Goal: Complete application form: Complete application form

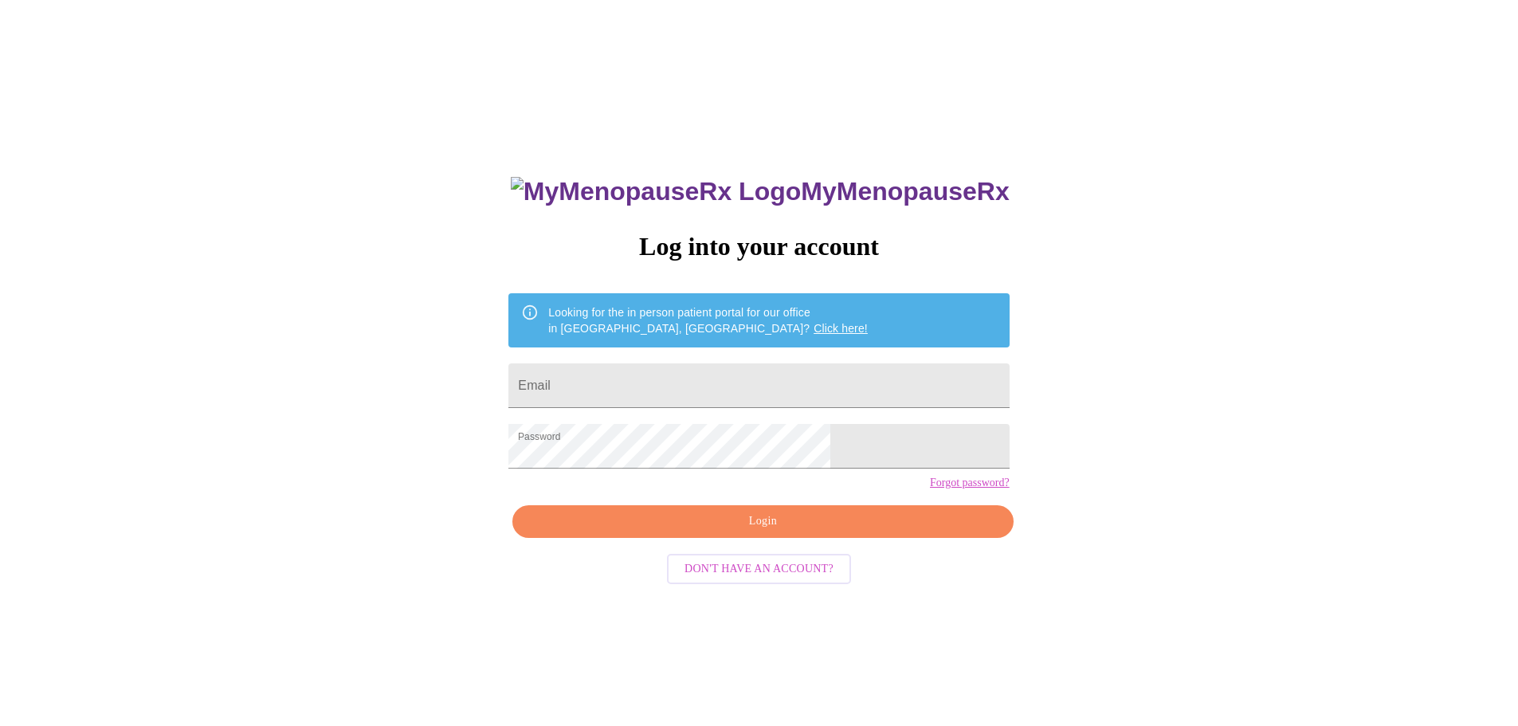
click at [749, 532] on span "Login" at bounding box center [763, 522] width 464 height 20
click at [697, 387] on input "Email" at bounding box center [759, 385] width 501 height 45
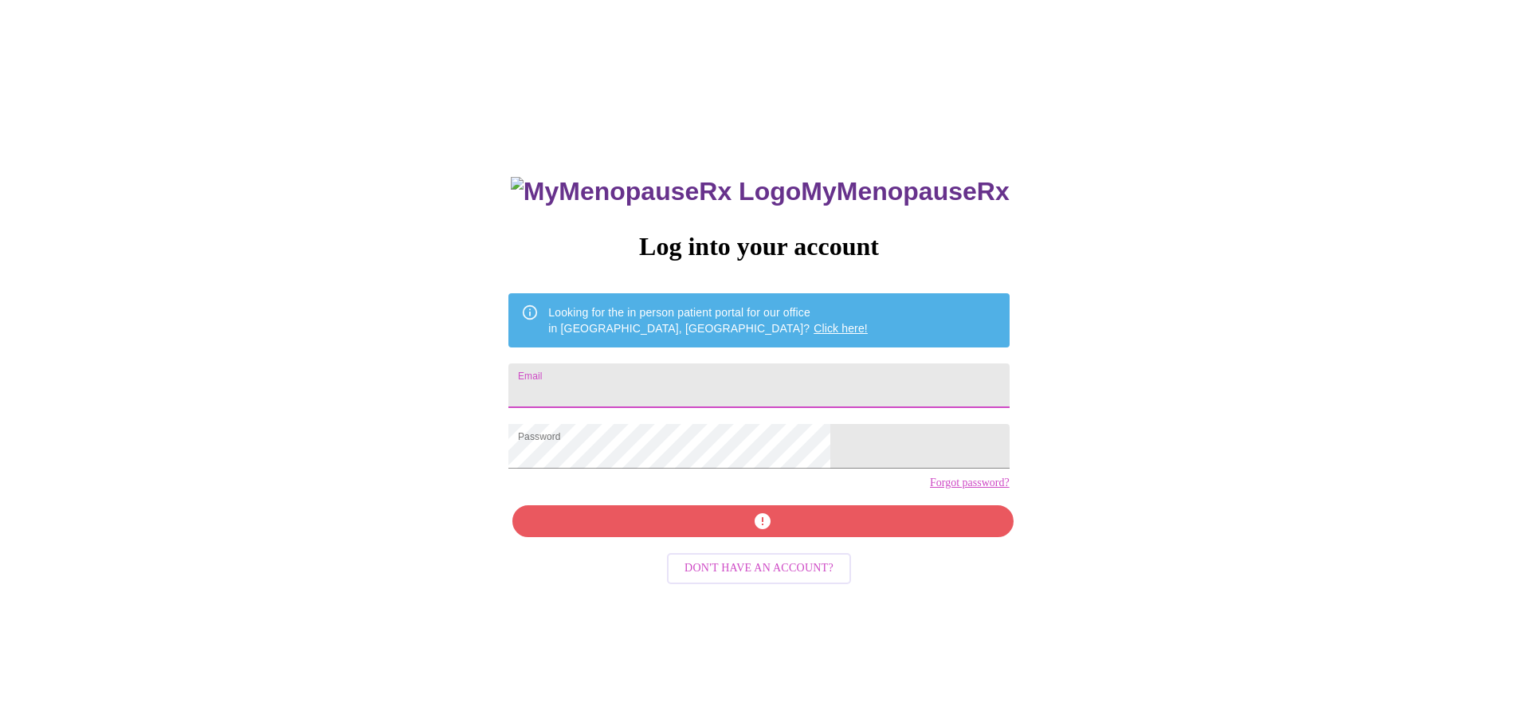
type input "[PERSON_NAME][EMAIL_ADDRESS][PERSON_NAME][DOMAIN_NAME]"
click at [817, 556] on div "MyMenopauseRx Log into your account Looking for the in person patient portal fo…" at bounding box center [759, 514] width 532 height 726
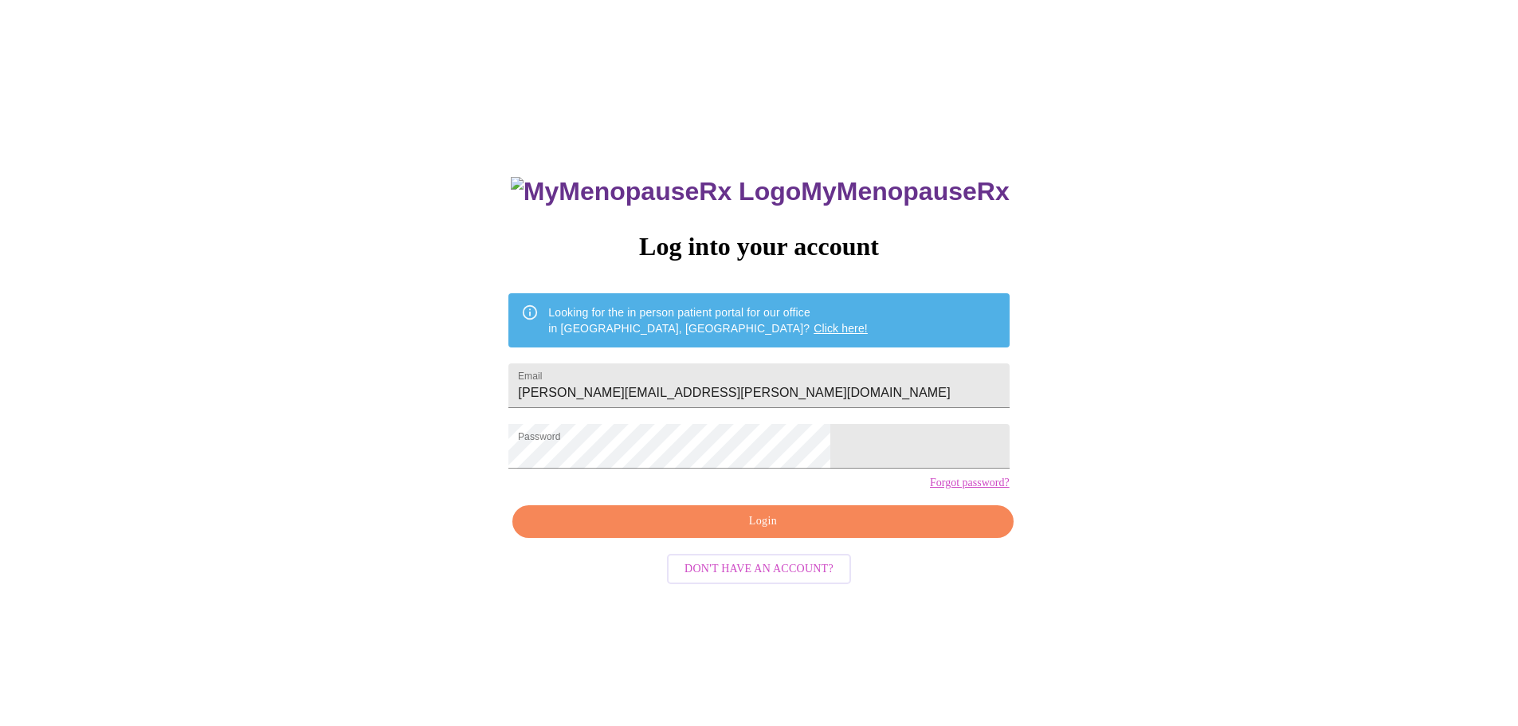
click at [735, 532] on span "Login" at bounding box center [763, 522] width 464 height 20
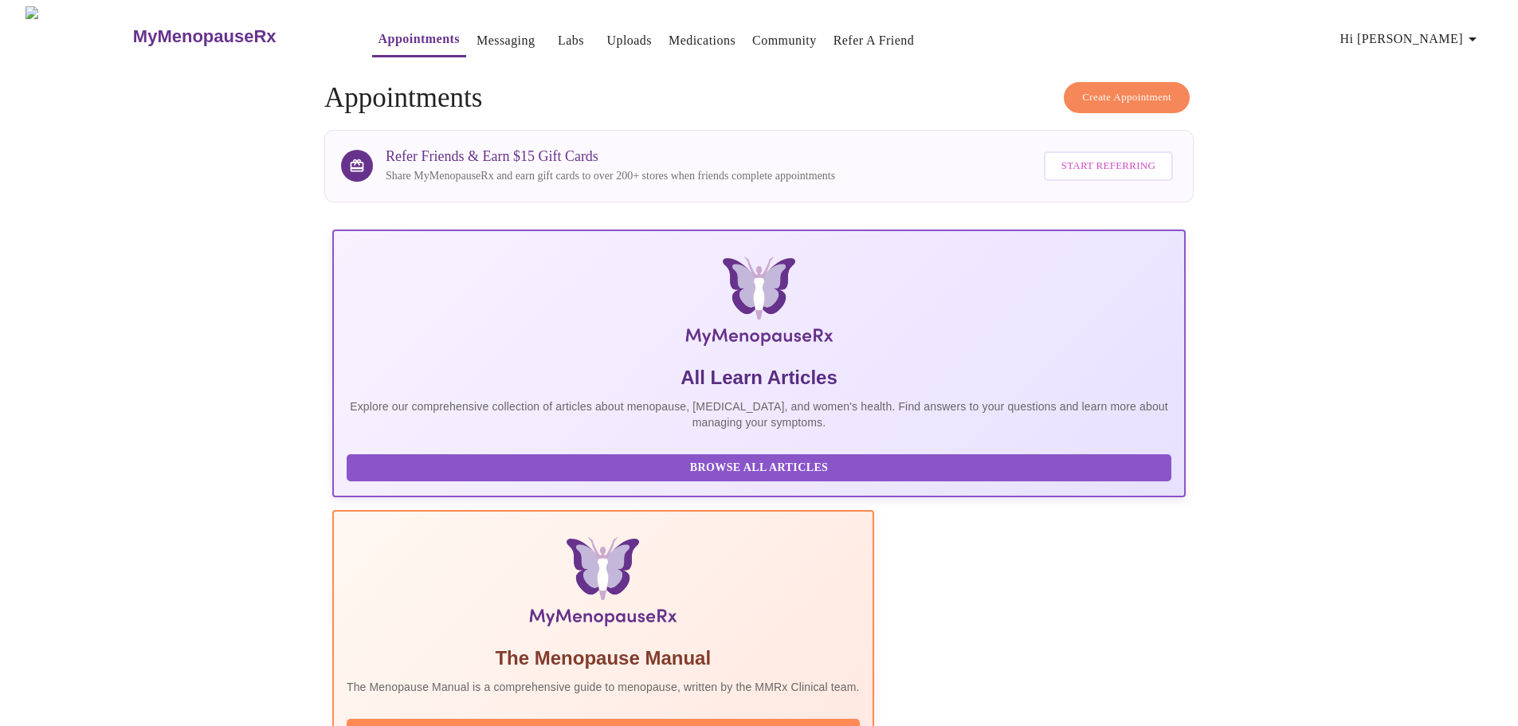
scroll to position [239, 0]
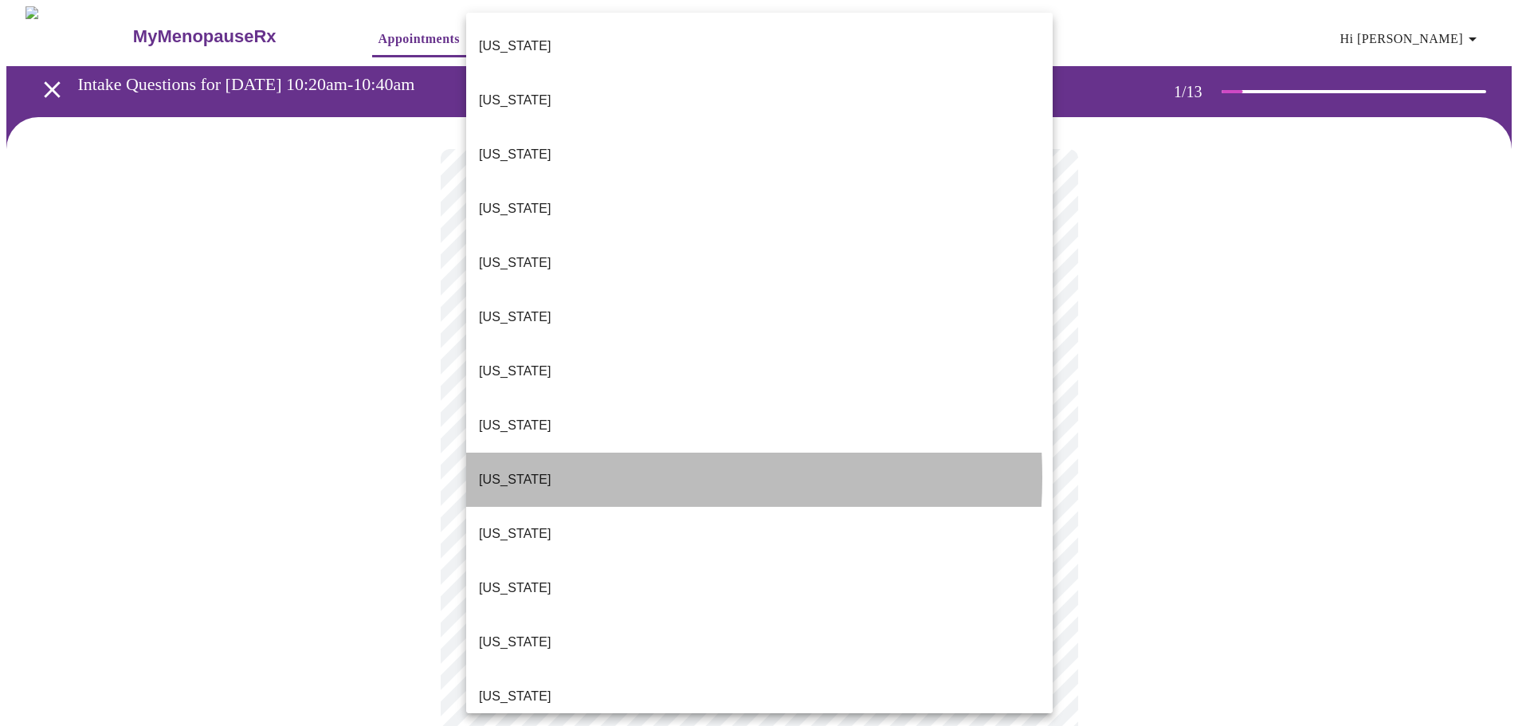
click at [550, 453] on li "Florida" at bounding box center [759, 480] width 587 height 54
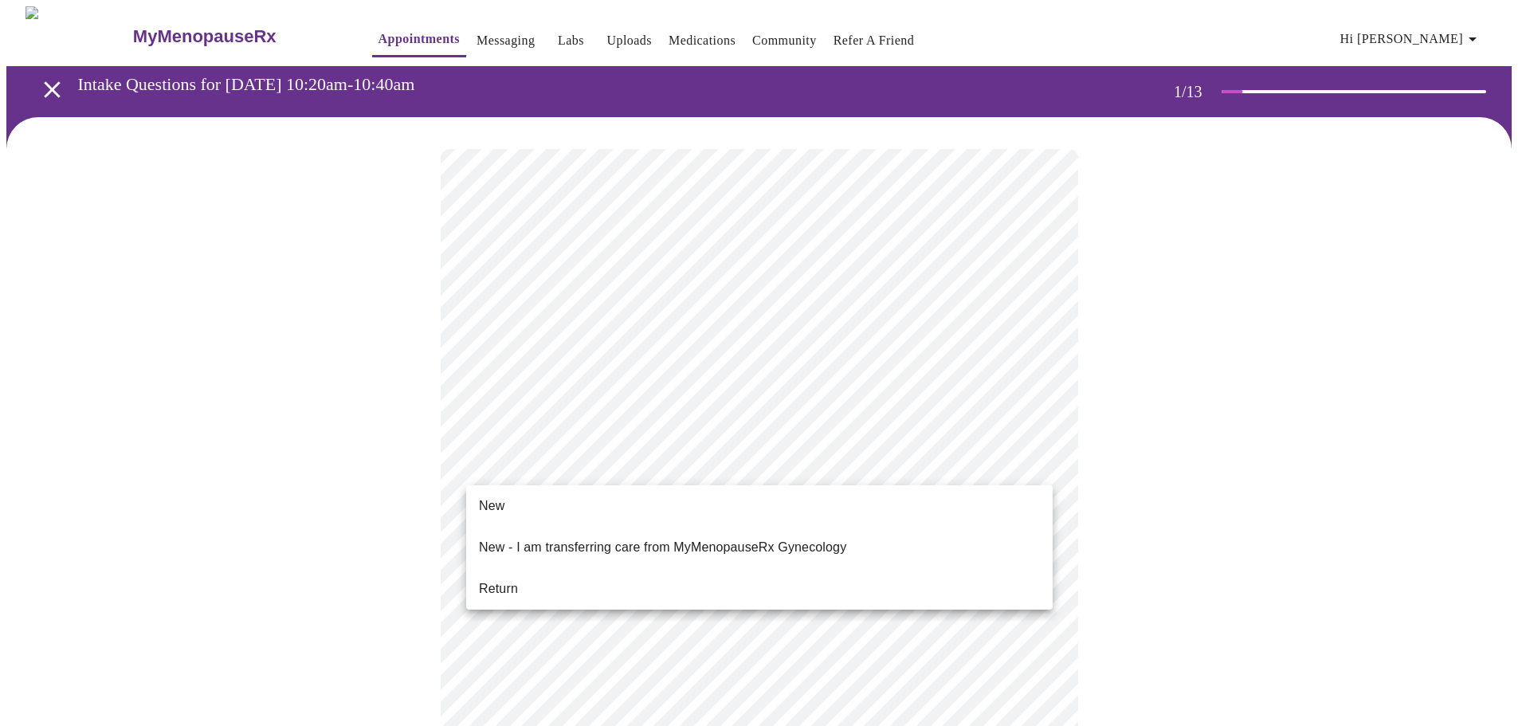
click at [552, 575] on li "Return" at bounding box center [759, 589] width 587 height 29
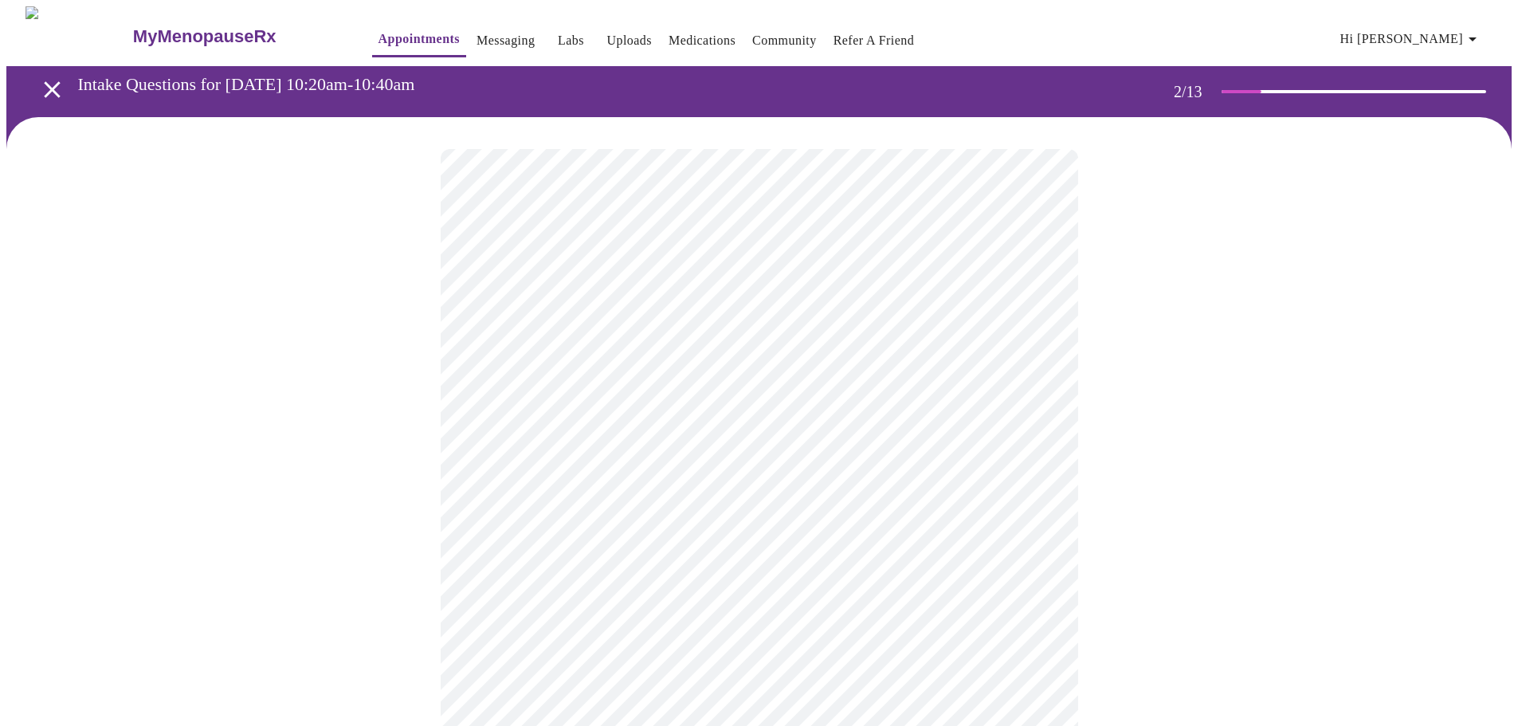
click at [667, 329] on body "MyMenopauseRx Appointments Messaging Labs Uploads Medications Community Refer a…" at bounding box center [759, 559] width 1506 height 1106
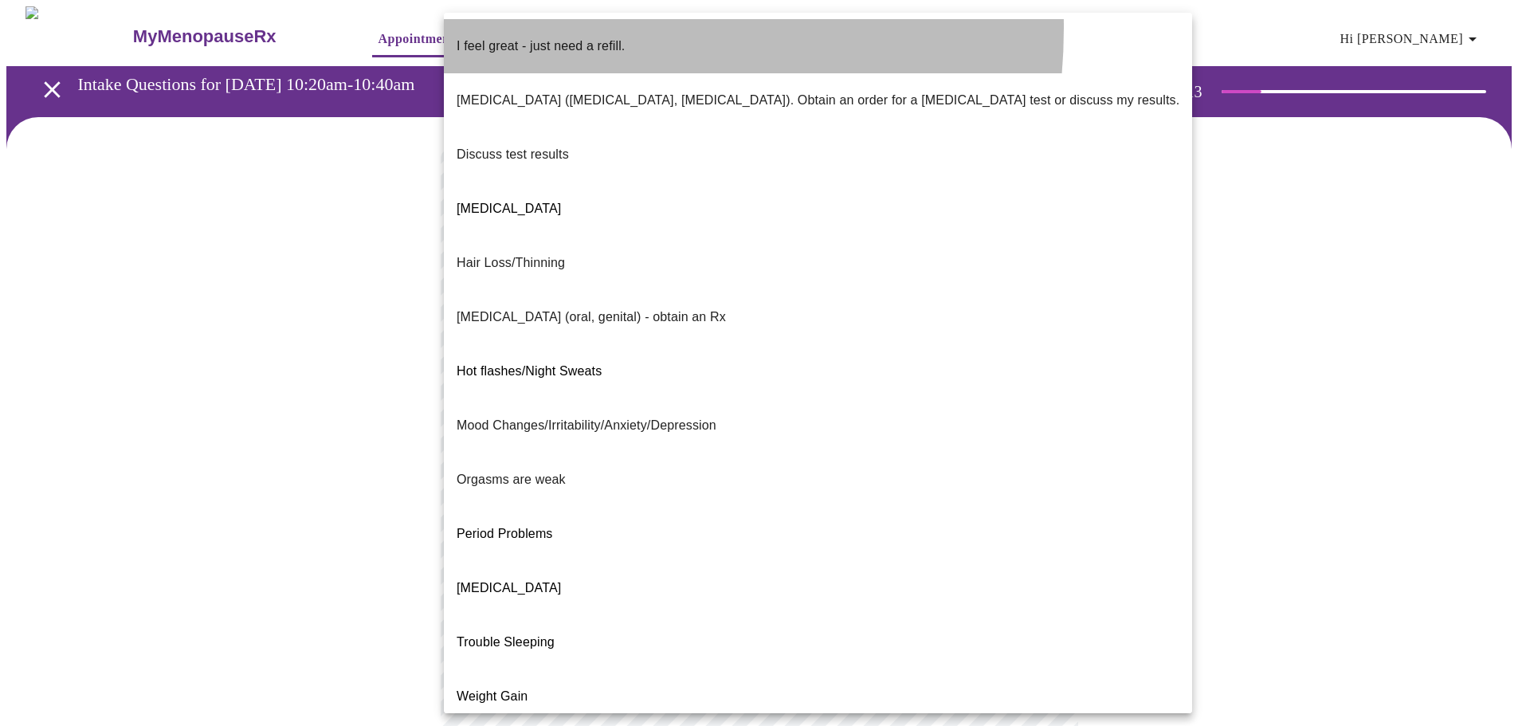
click at [528, 37] on p "I feel great - just need a refill." at bounding box center [541, 46] width 168 height 19
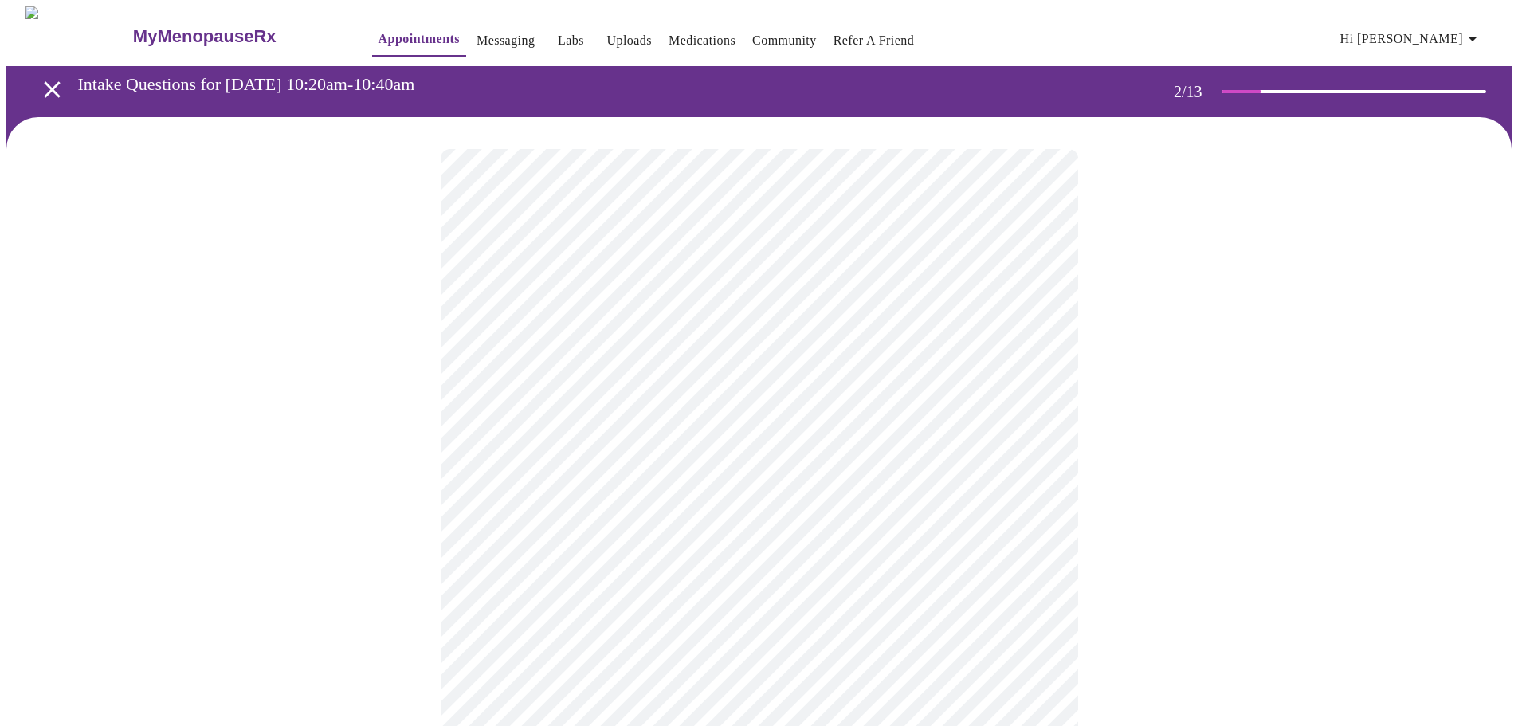
click at [595, 473] on body "MyMenopauseRx Appointments Messaging Labs Uploads Medications Community Refer a…" at bounding box center [759, 554] width 1506 height 1097
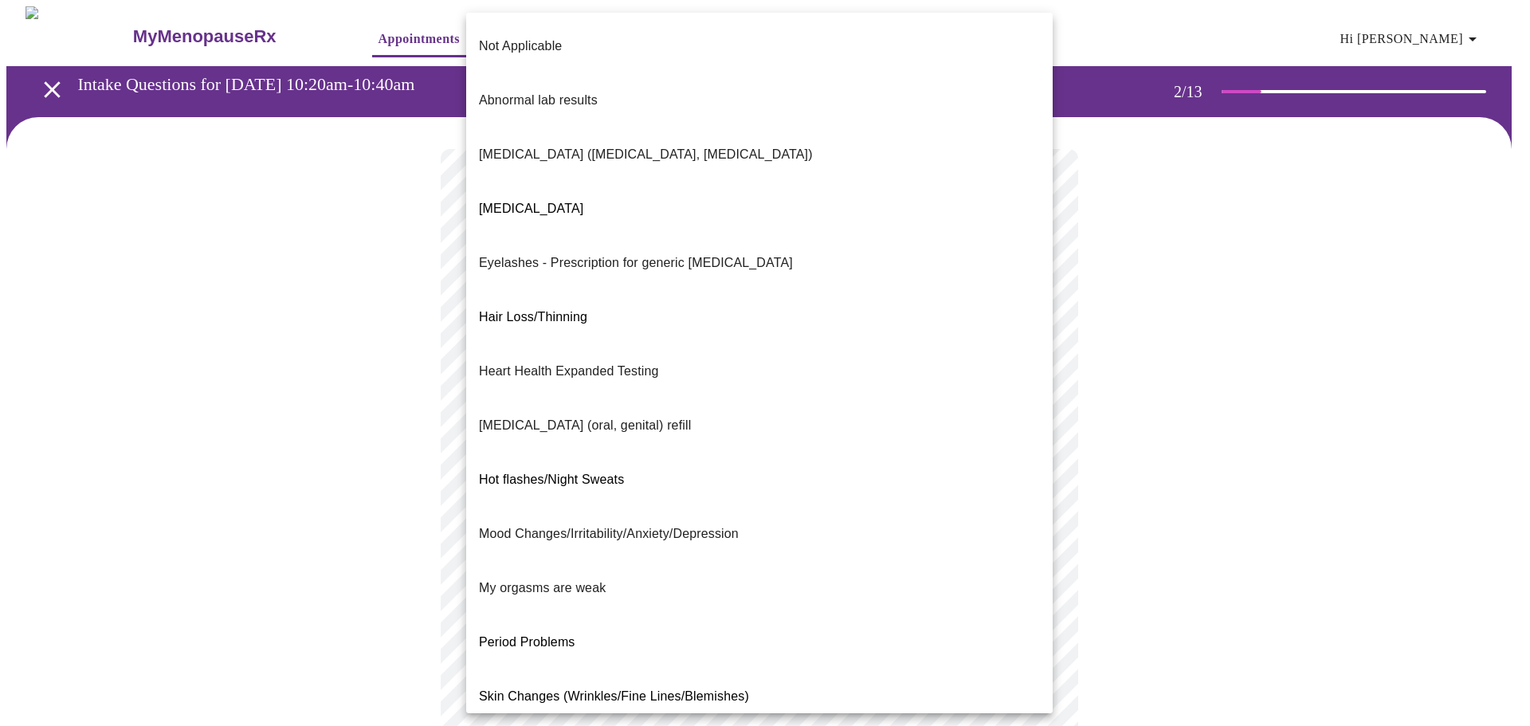
click at [576, 310] on span "Hair Loss/Thinning" at bounding box center [533, 317] width 108 height 14
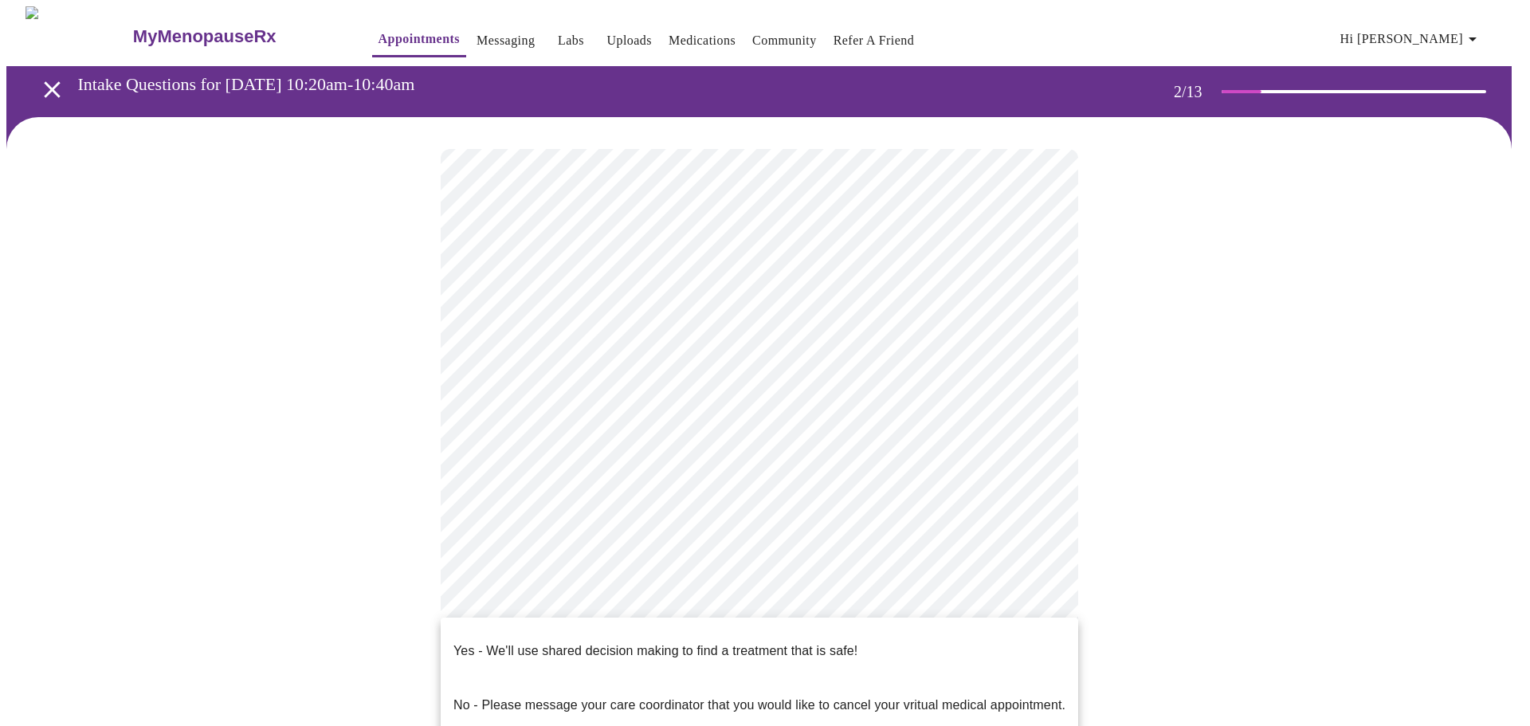
click at [655, 630] on body "MyMenopauseRx Appointments Messaging Labs Uploads Medications Community Refer a…" at bounding box center [765, 549] width 1518 height 1087
click at [655, 650] on span "Yes - We'll use shared decision making to find a treatment that is safe!" at bounding box center [656, 651] width 404 height 45
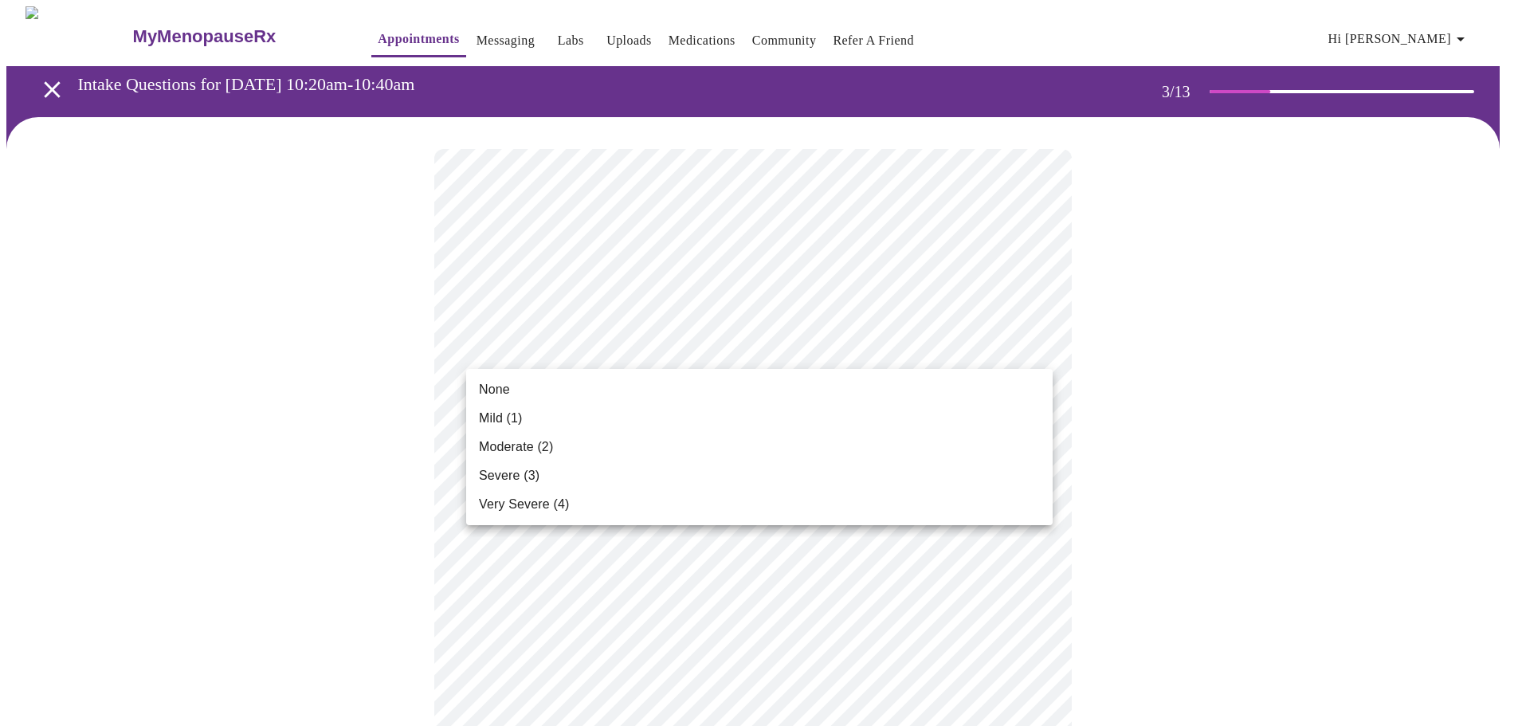
click at [613, 445] on li "Moderate (2)" at bounding box center [759, 447] width 587 height 29
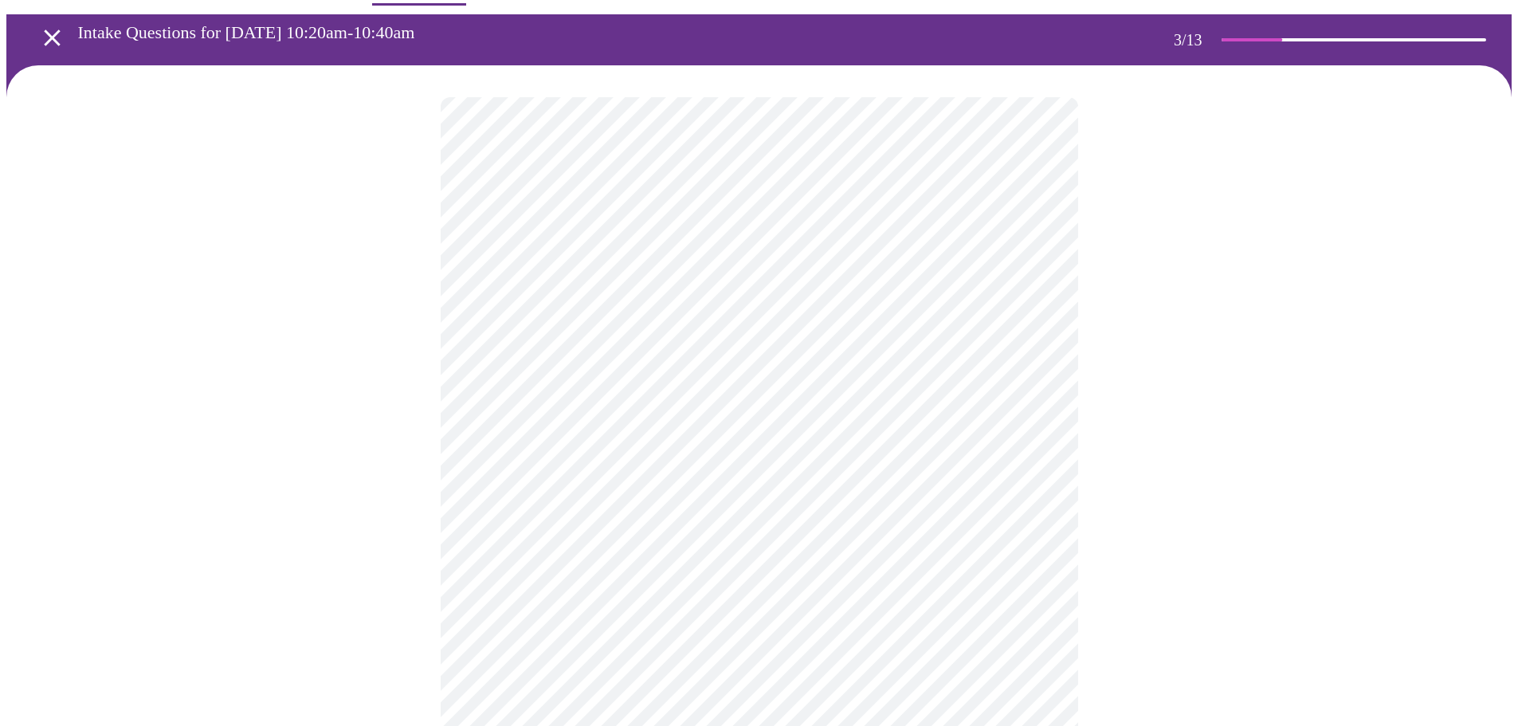
scroll to position [80, 0]
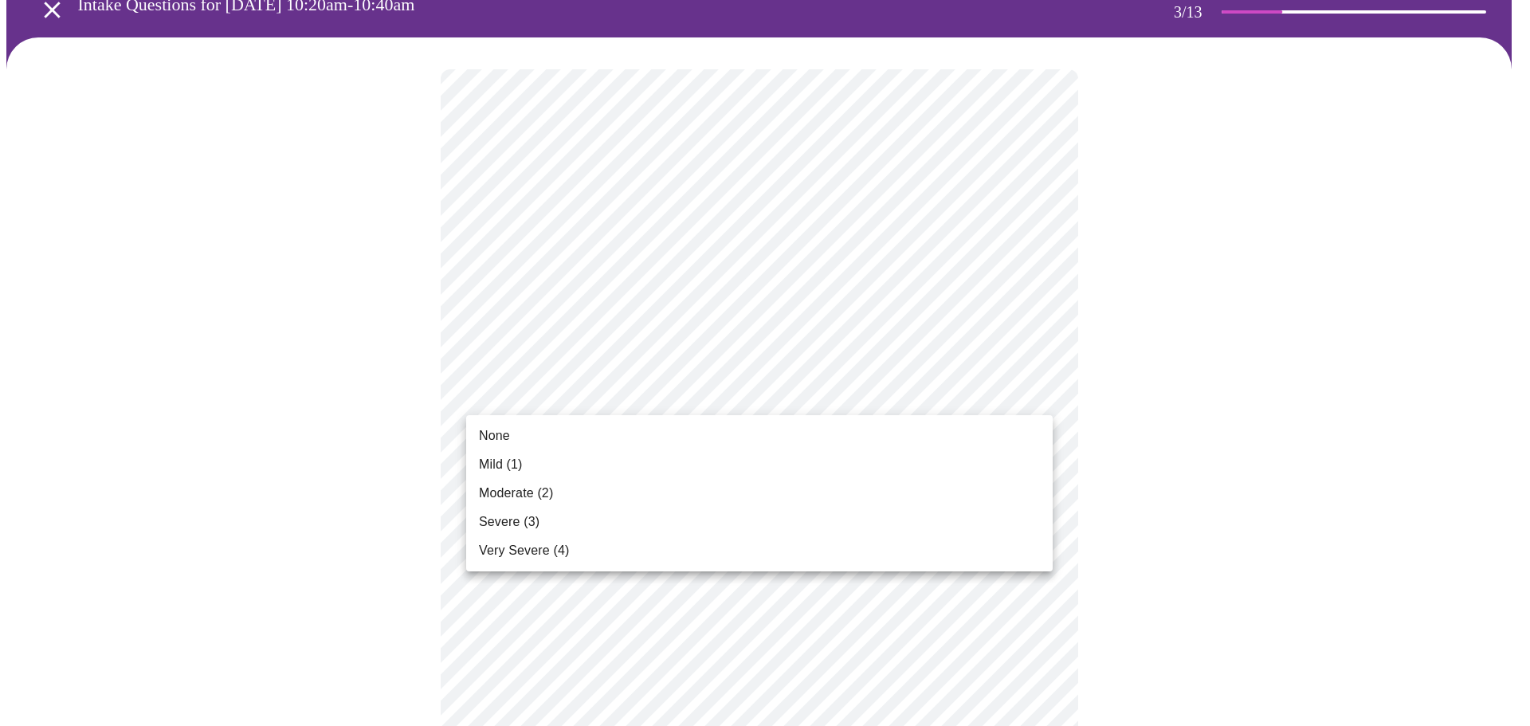
click at [584, 442] on li "None" at bounding box center [759, 436] width 587 height 29
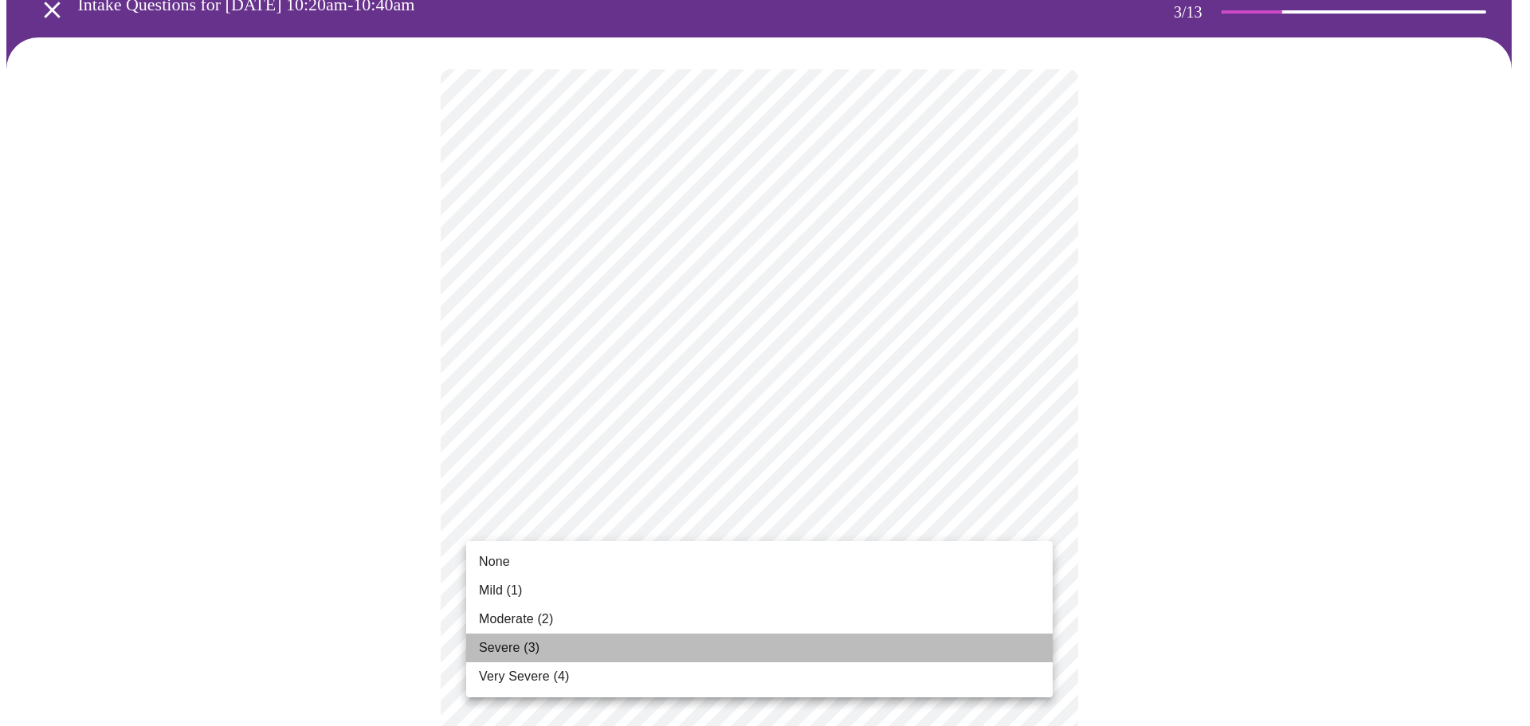
click at [558, 644] on li "Severe (3)" at bounding box center [759, 648] width 587 height 29
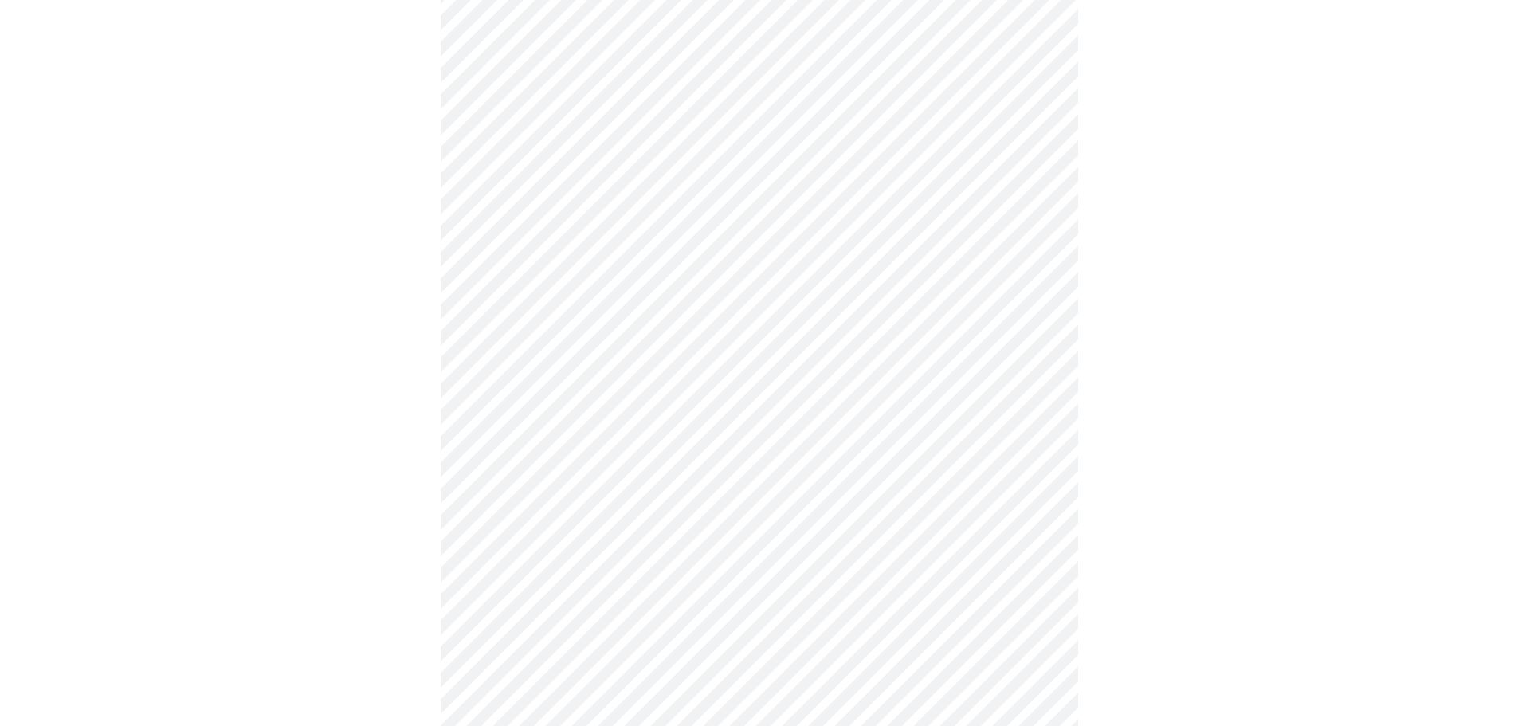
scroll to position [319, 0]
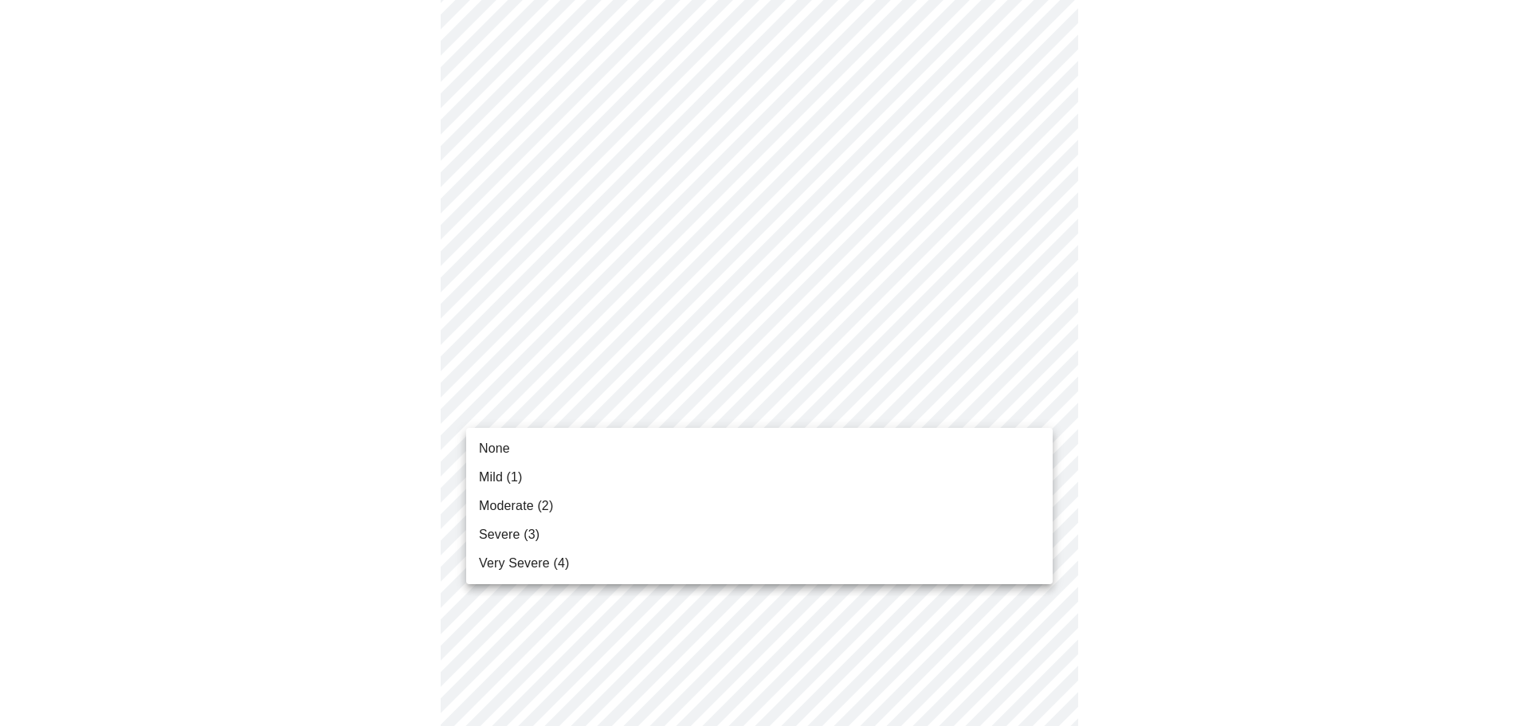
click at [642, 405] on body "MyMenopauseRx Appointments Messaging Labs Uploads Medications Community Refer a…" at bounding box center [765, 714] width 1518 height 2053
click at [538, 461] on li "None" at bounding box center [759, 448] width 587 height 29
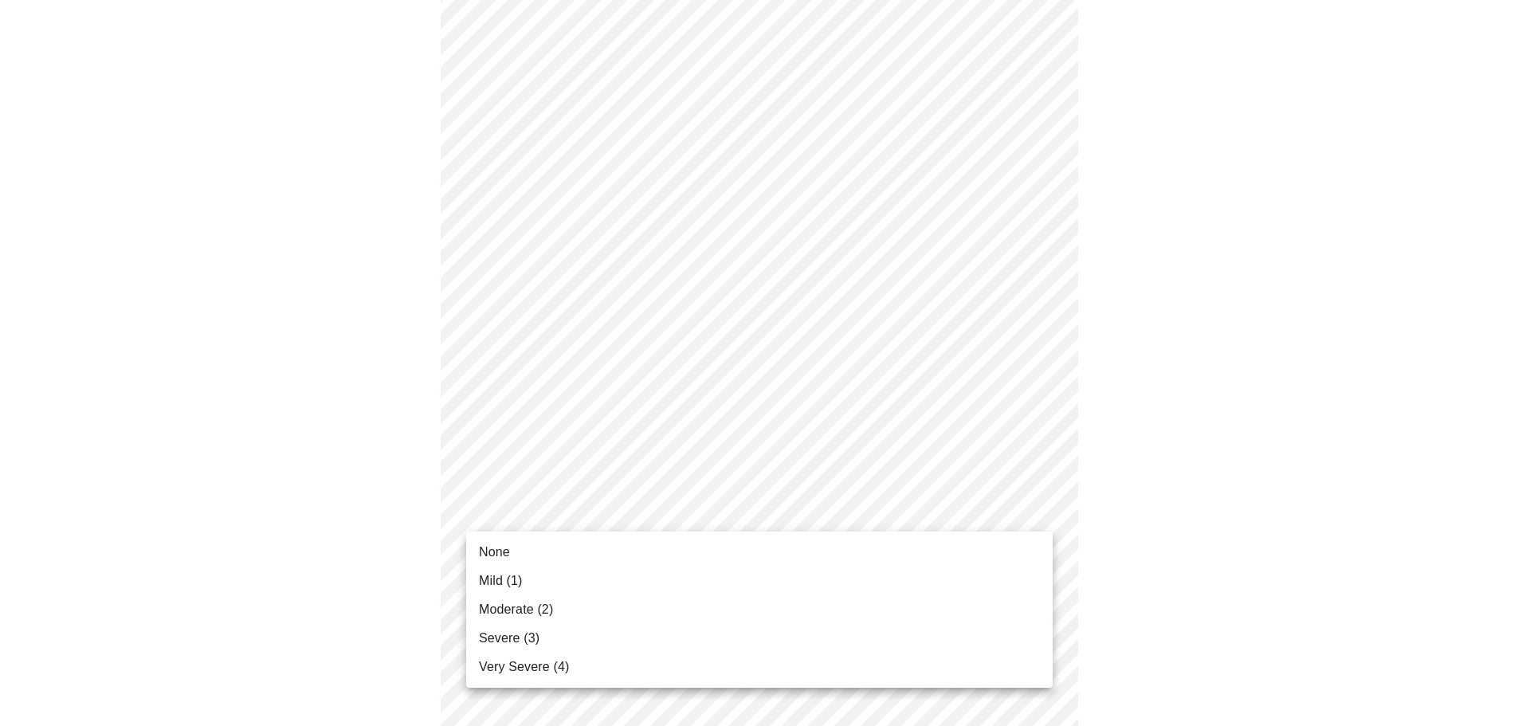
click at [576, 517] on body "MyMenopauseRx Appointments Messaging Labs Uploads Medications Community Refer a…" at bounding box center [765, 703] width 1518 height 2031
click at [532, 578] on li "Mild (1)" at bounding box center [759, 581] width 587 height 29
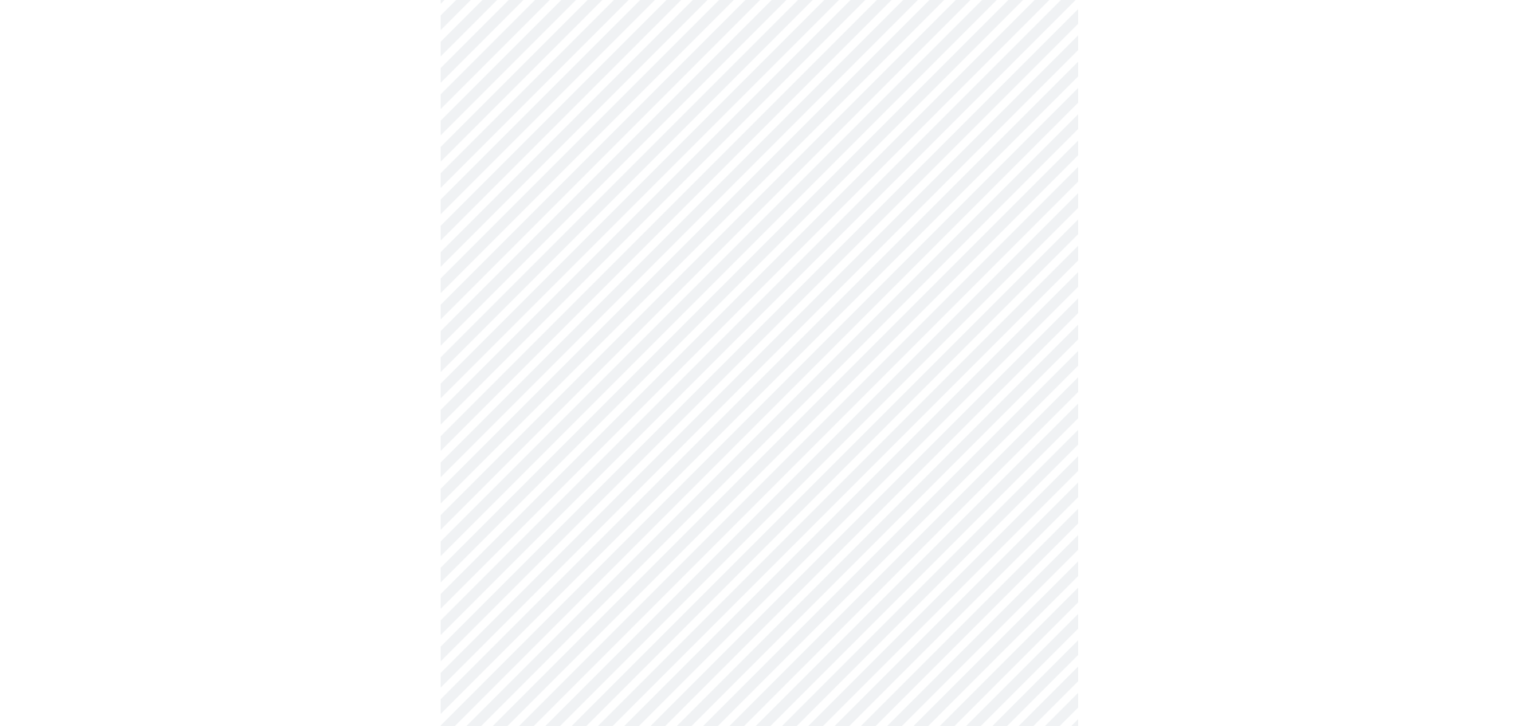
scroll to position [558, 0]
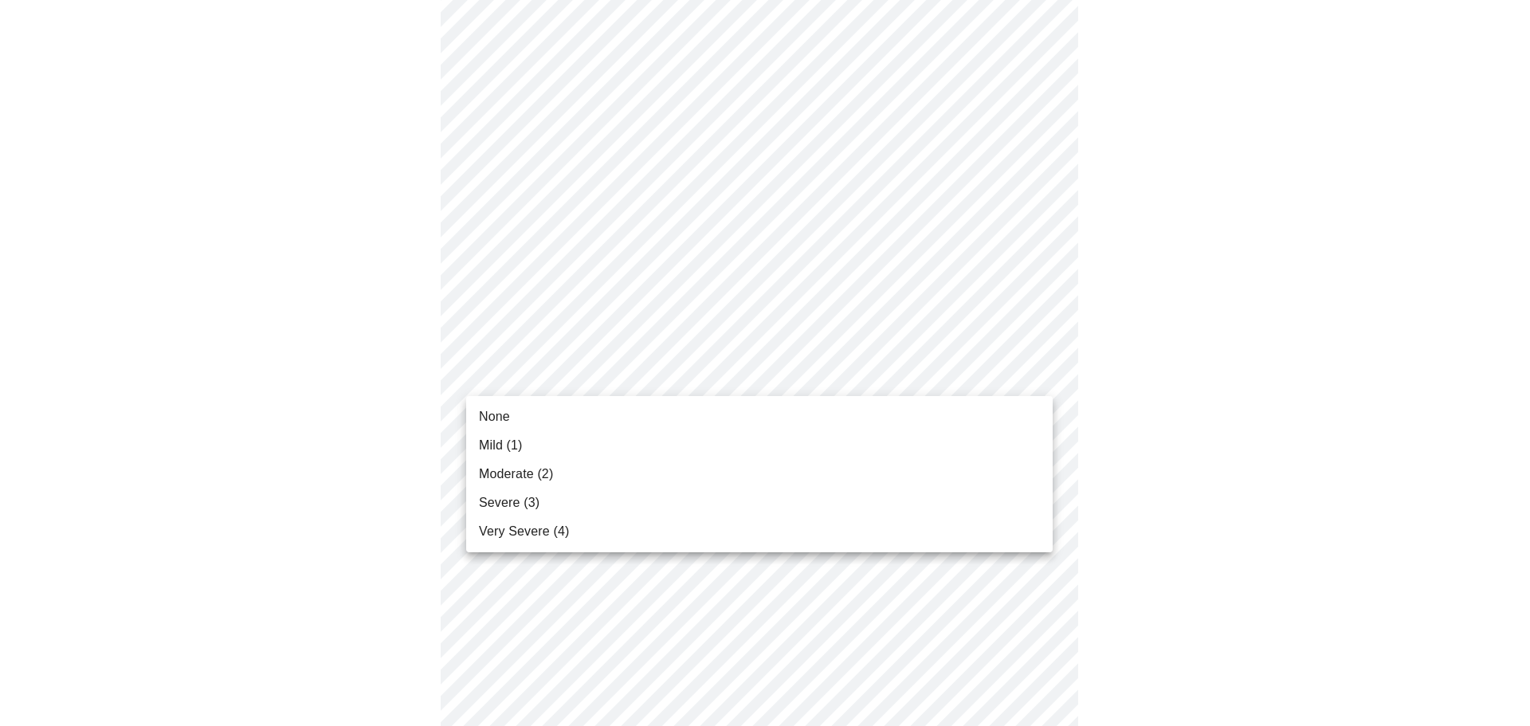
click at [566, 381] on body "MyMenopauseRx Appointments Messaging Labs Uploads Medications Community Refer a…" at bounding box center [765, 452] width 1518 height 2009
click at [551, 443] on li "Mild (1)" at bounding box center [759, 445] width 587 height 29
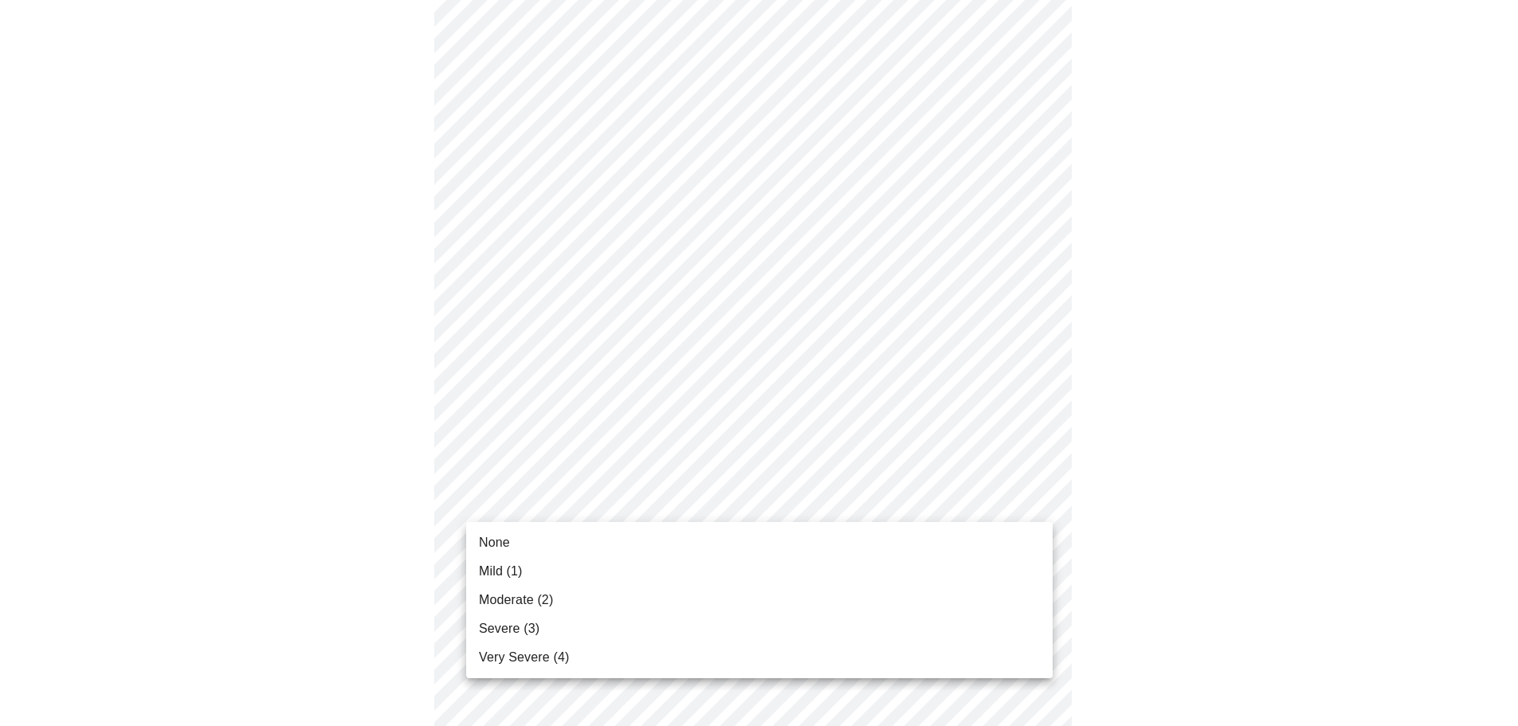
click at [587, 501] on body "MyMenopauseRx Appointments Messaging Labs Uploads Medications Community Refer a…" at bounding box center [759, 441] width 1506 height 1986
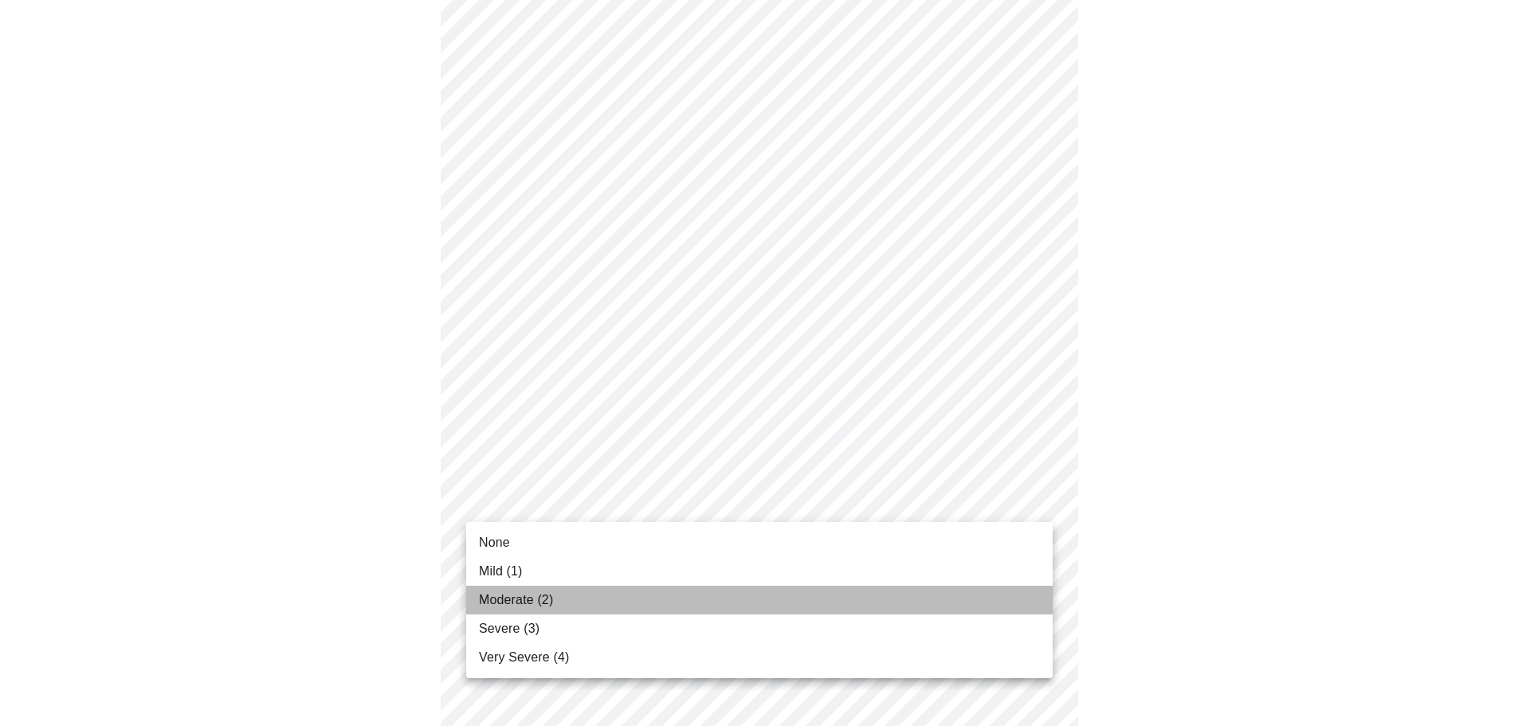
click at [587, 591] on li "Moderate (2)" at bounding box center [759, 600] width 587 height 29
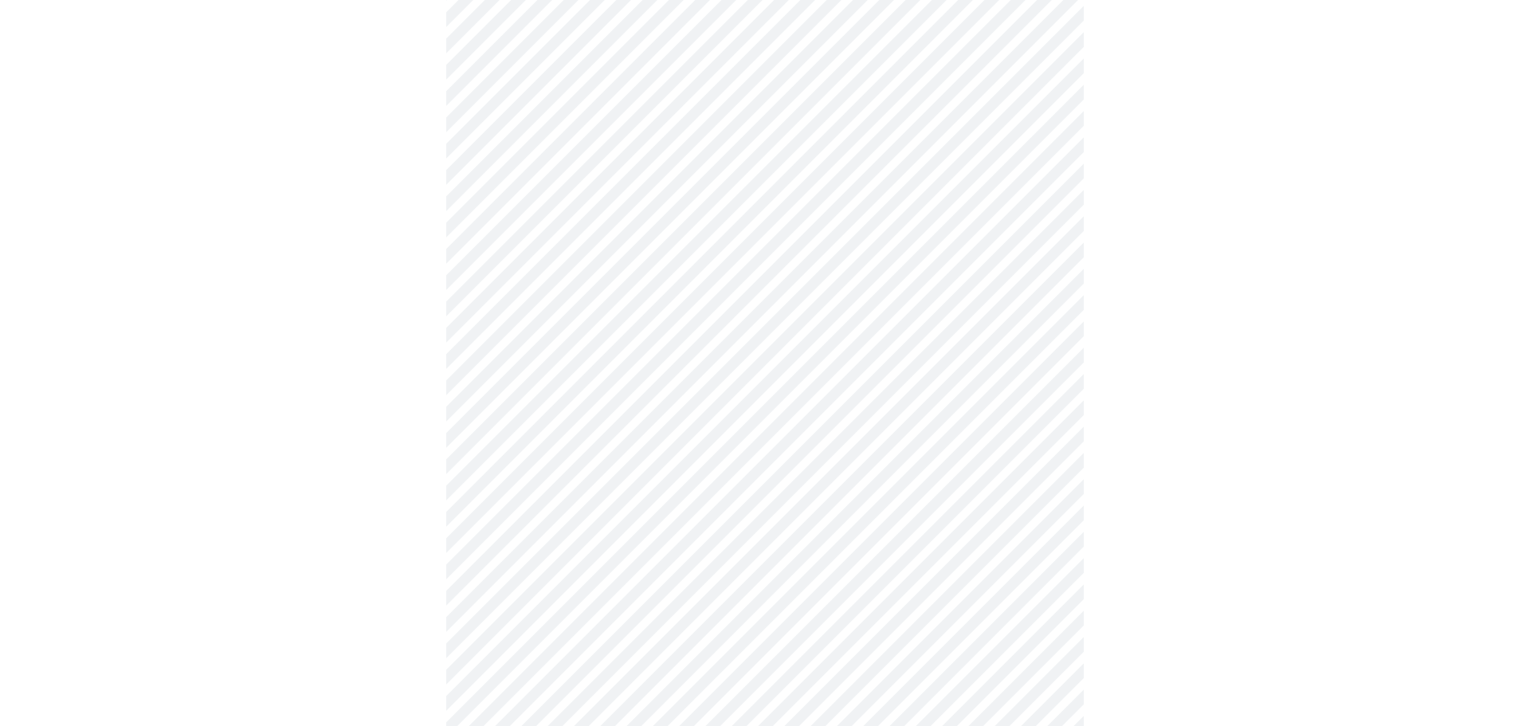
click at [580, 508] on body "MyMenopauseRx Appointments Messaging Labs Uploads Medications Community Refer a…" at bounding box center [765, 430] width 1518 height 1964
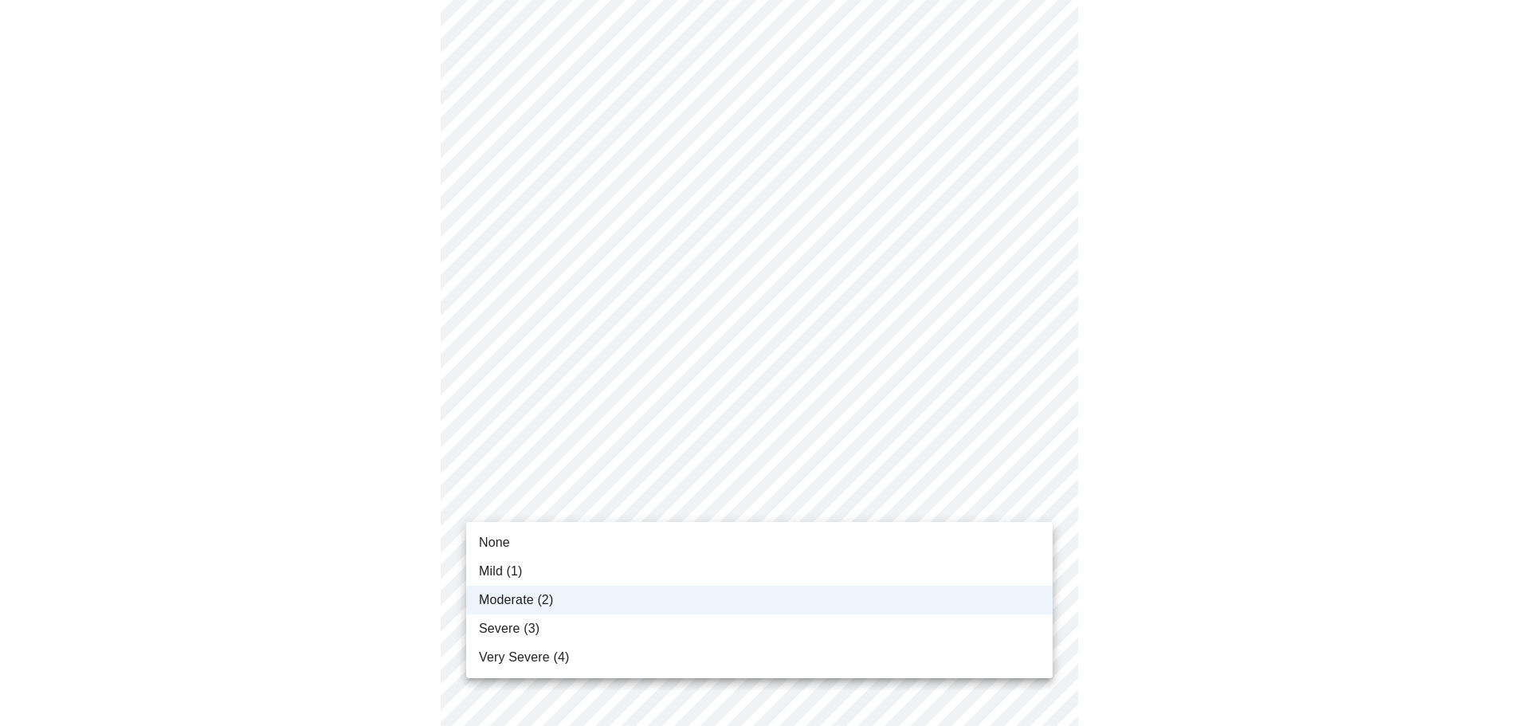
click at [551, 567] on li "Mild (1)" at bounding box center [759, 571] width 587 height 29
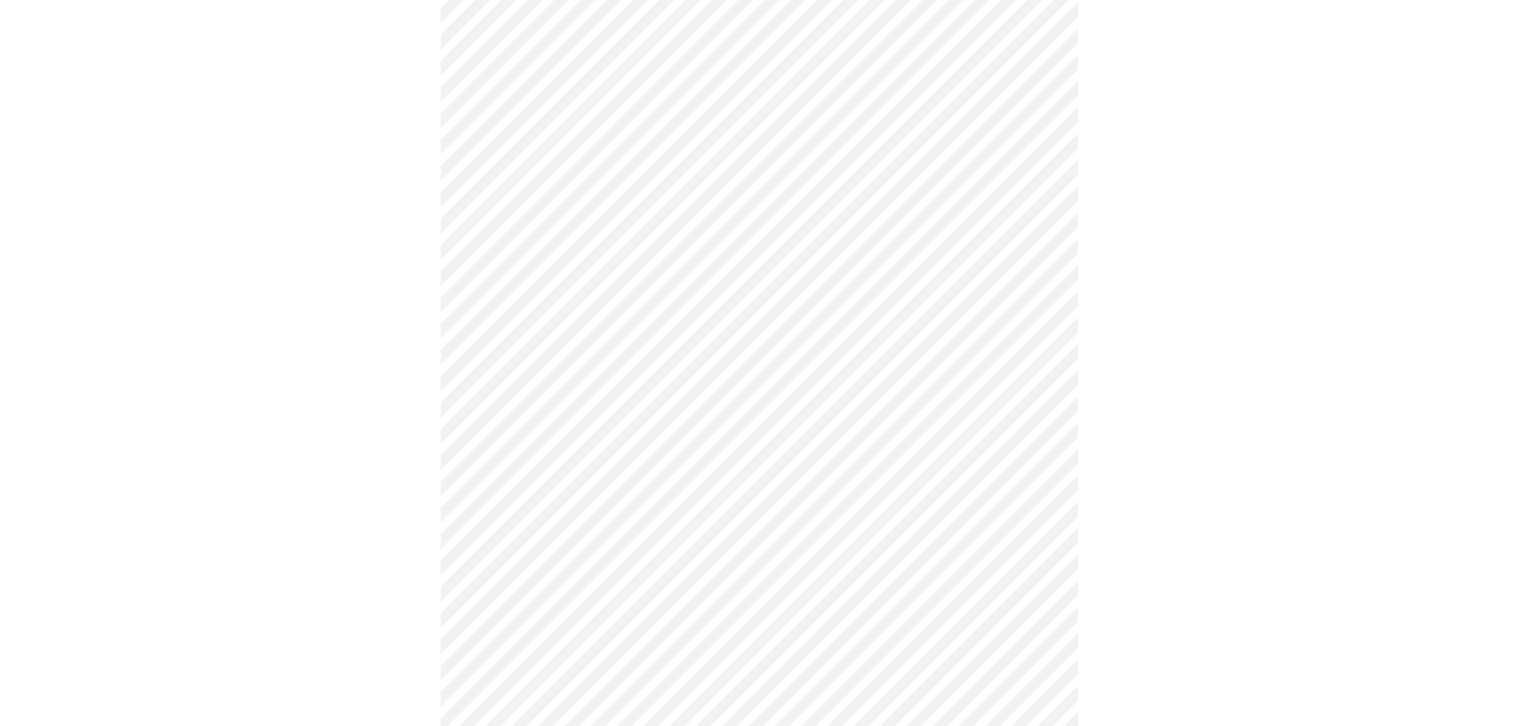
scroll to position [717, 0]
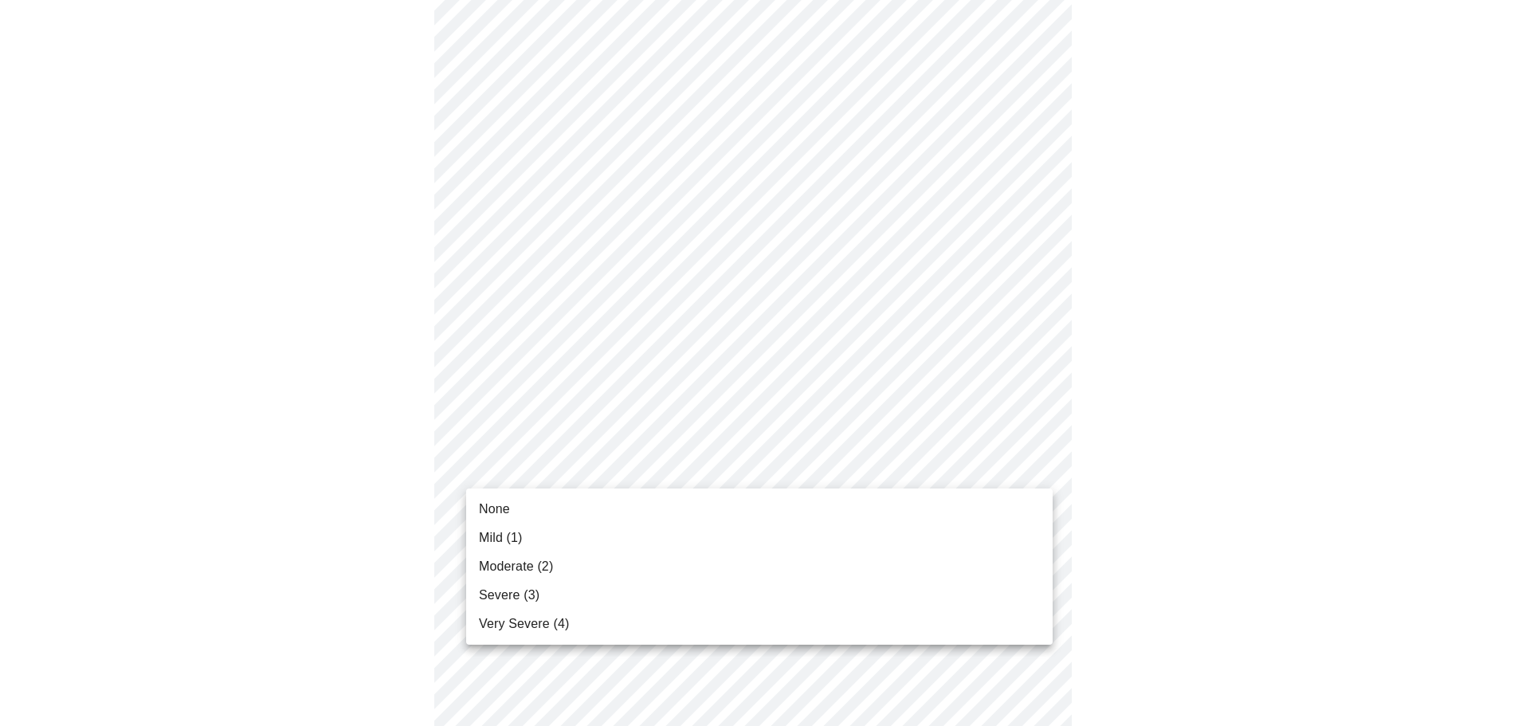
click at [604, 471] on body "MyMenopauseRx Appointments Messaging Labs Uploads Medications Community Refer a…" at bounding box center [759, 271] width 1506 height 1964
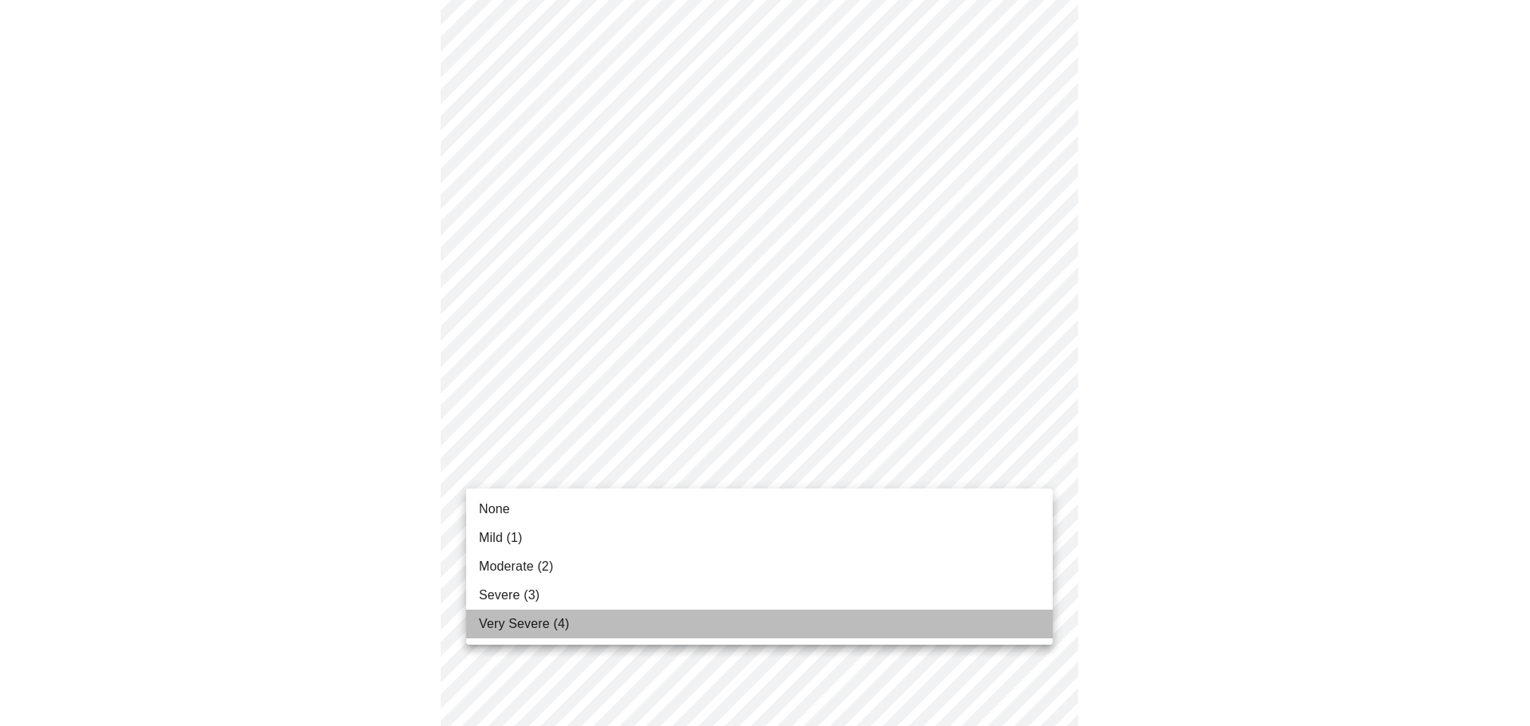
click at [575, 623] on li "Very Severe (4)" at bounding box center [759, 624] width 587 height 29
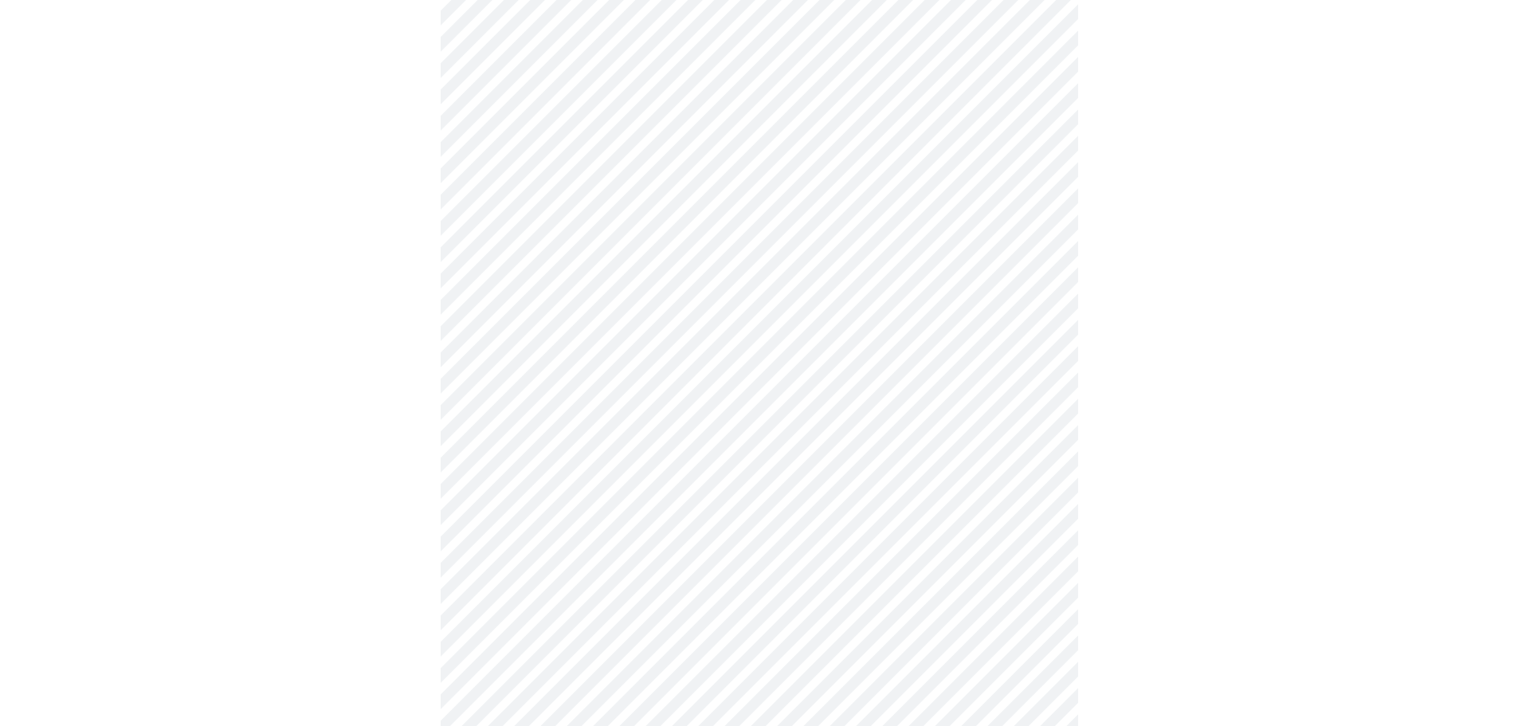
scroll to position [877, 0]
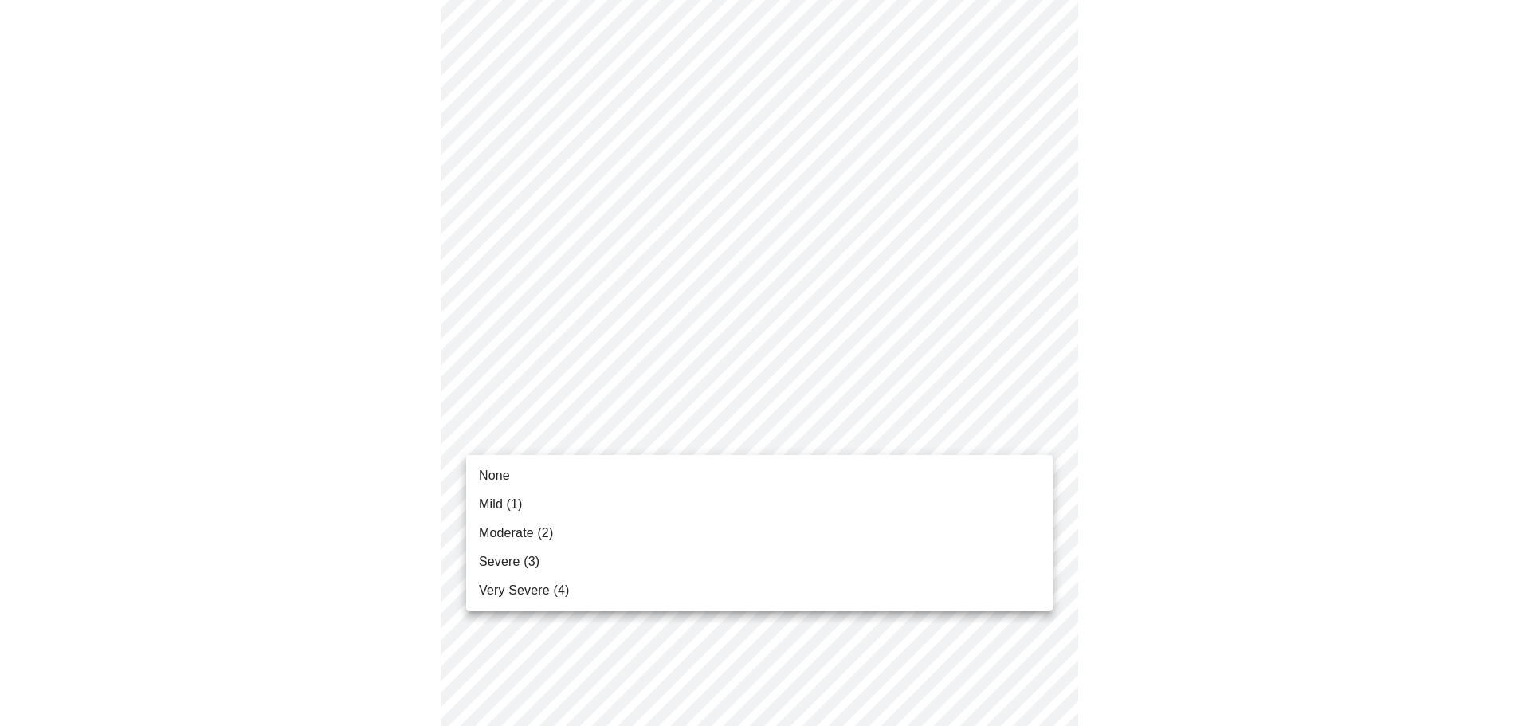
click at [630, 441] on body "MyMenopauseRx Appointments Messaging Labs Uploads Medications Community Refer a…" at bounding box center [765, 101] width 1518 height 1942
click at [575, 512] on li "Mild (1)" at bounding box center [759, 504] width 587 height 29
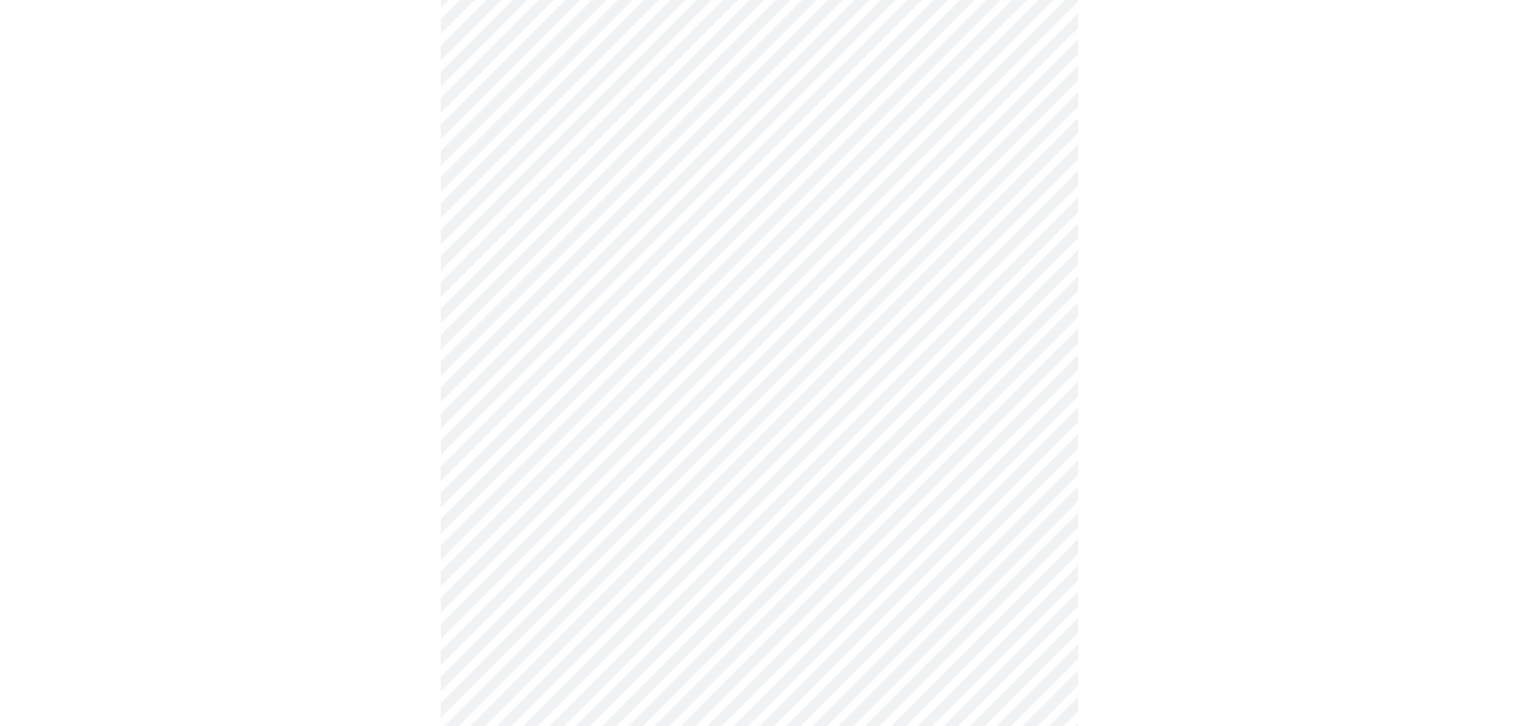
scroll to position [1036, 0]
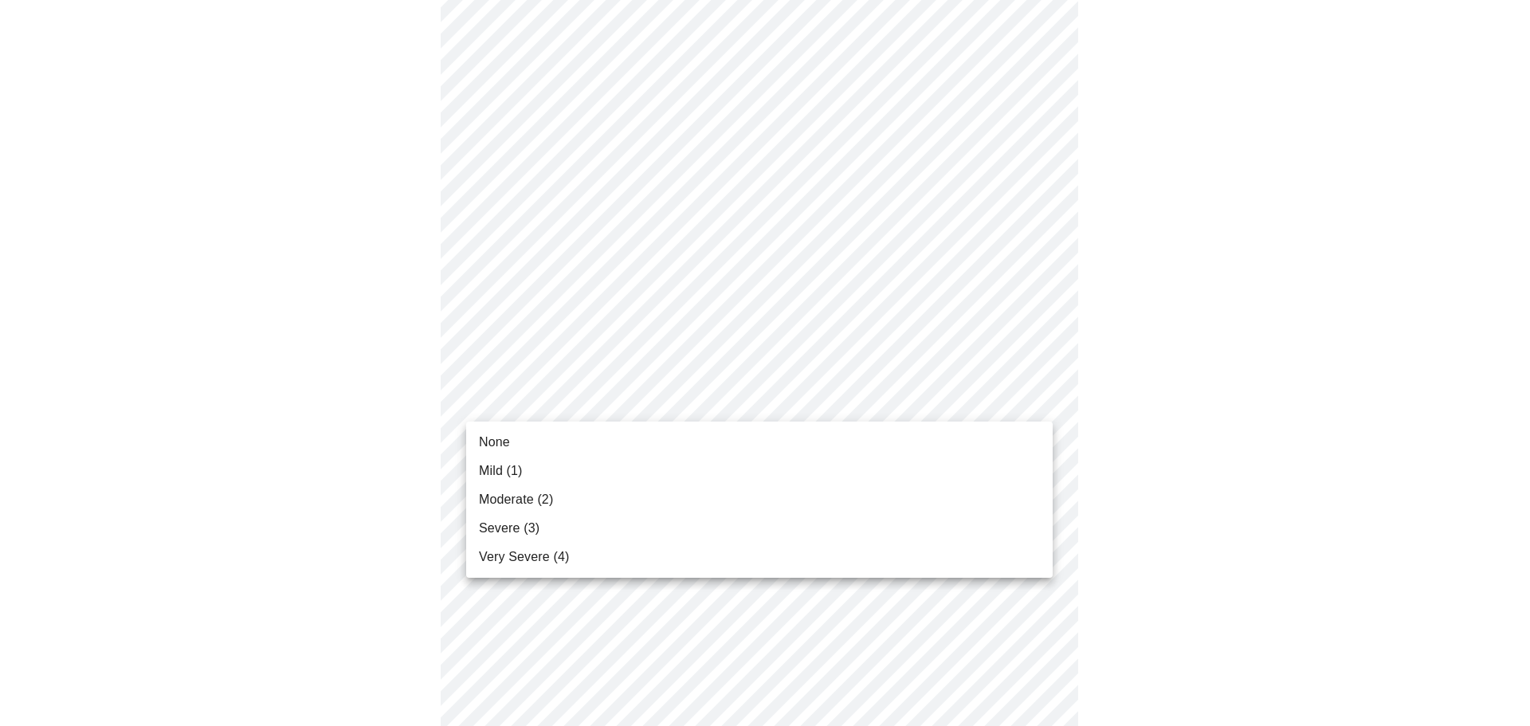
click at [565, 438] on li "None" at bounding box center [759, 442] width 587 height 29
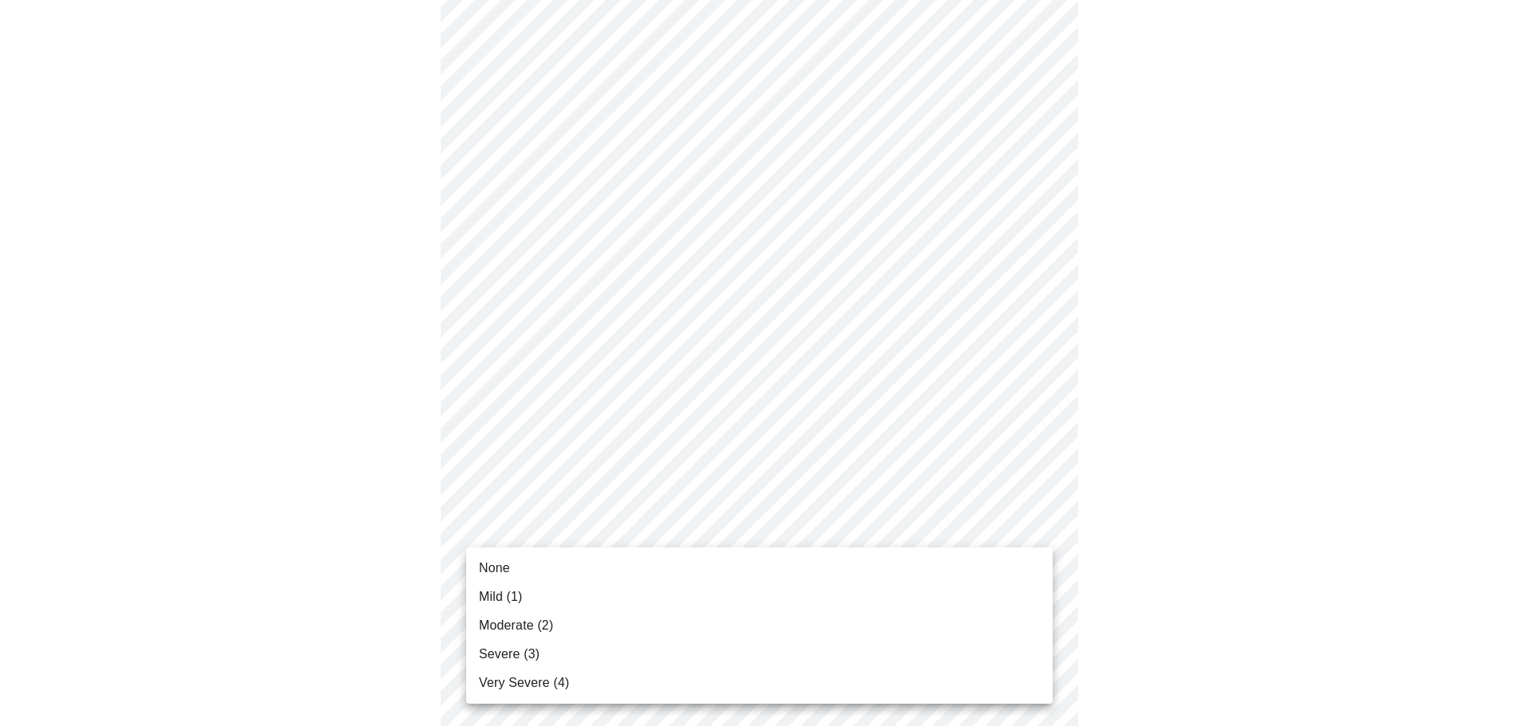
click at [583, 650] on li "Severe (3)" at bounding box center [759, 654] width 587 height 29
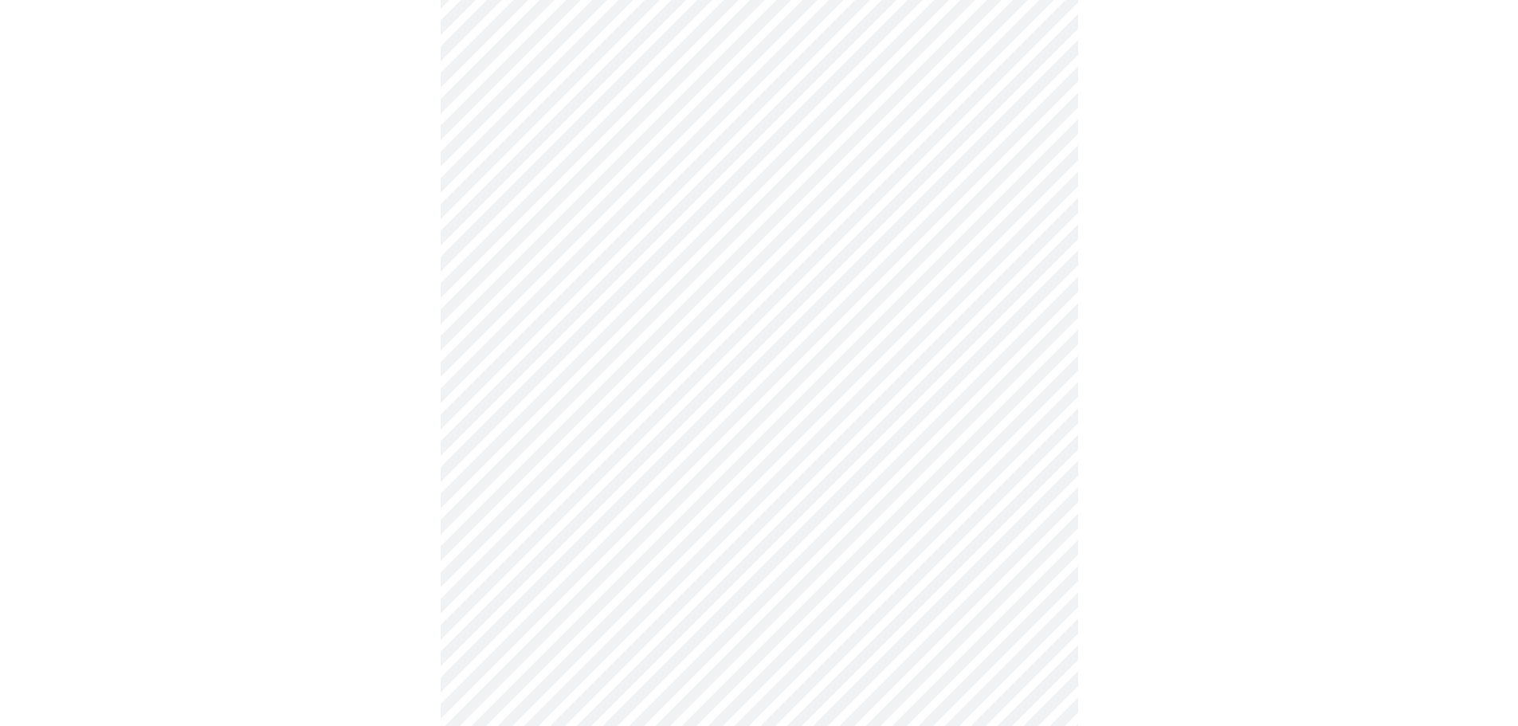
scroll to position [558, 0]
click at [630, 428] on body "MyMenopauseRx Appointments Messaging Labs Uploads Medications Community Refer a…" at bounding box center [765, 234] width 1518 height 1573
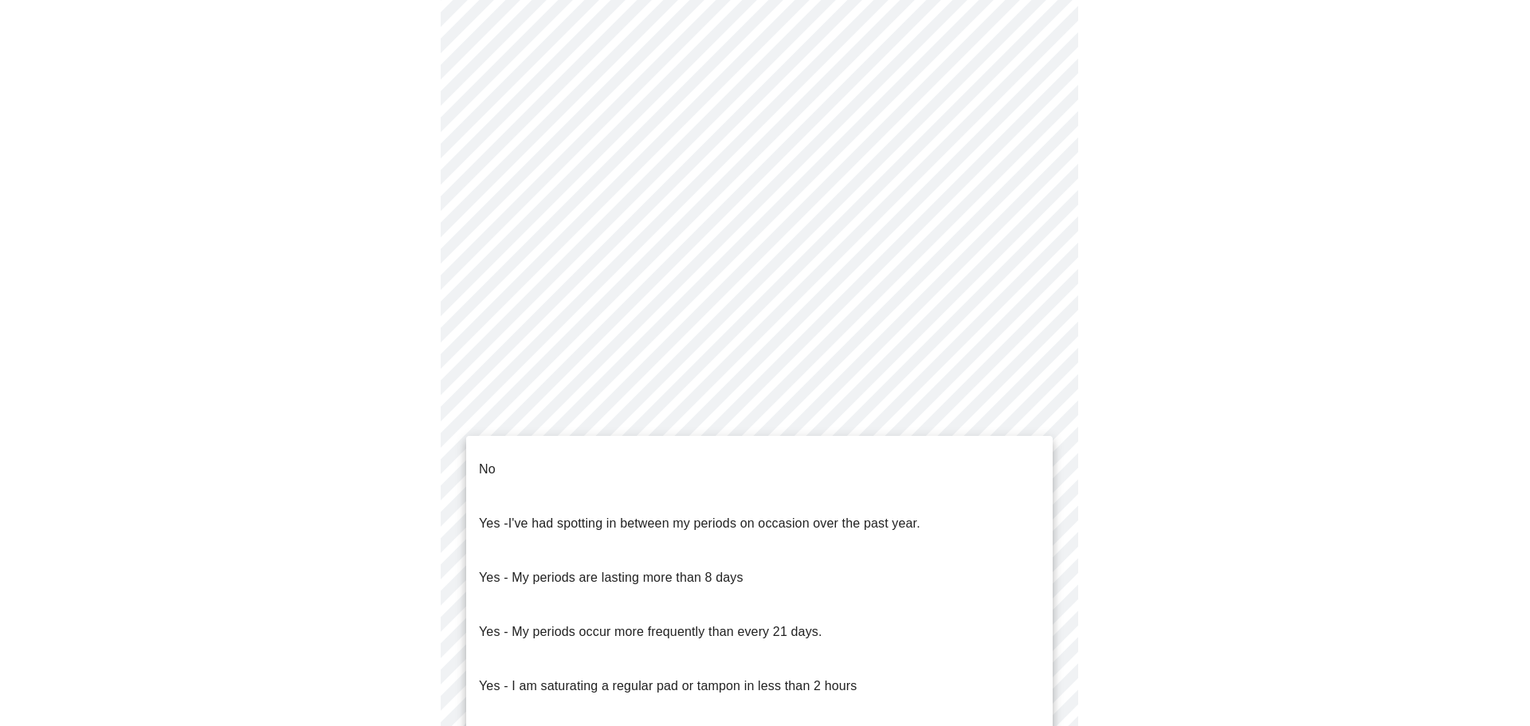
click at [638, 471] on li "No" at bounding box center [759, 469] width 587 height 54
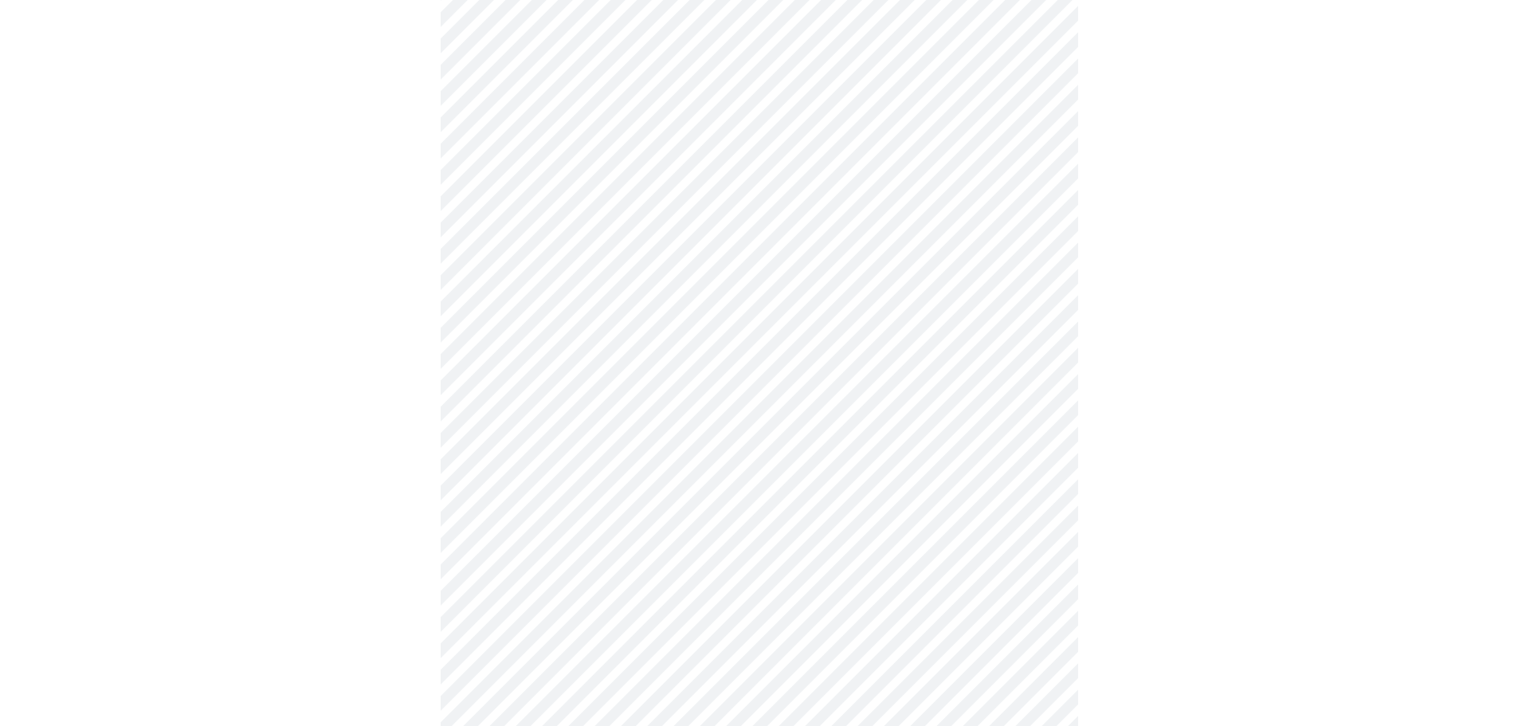
click at [640, 523] on body "MyMenopauseRx Appointments Messaging Labs Uploads Medications Community Refer a…" at bounding box center [759, 230] width 1506 height 1564
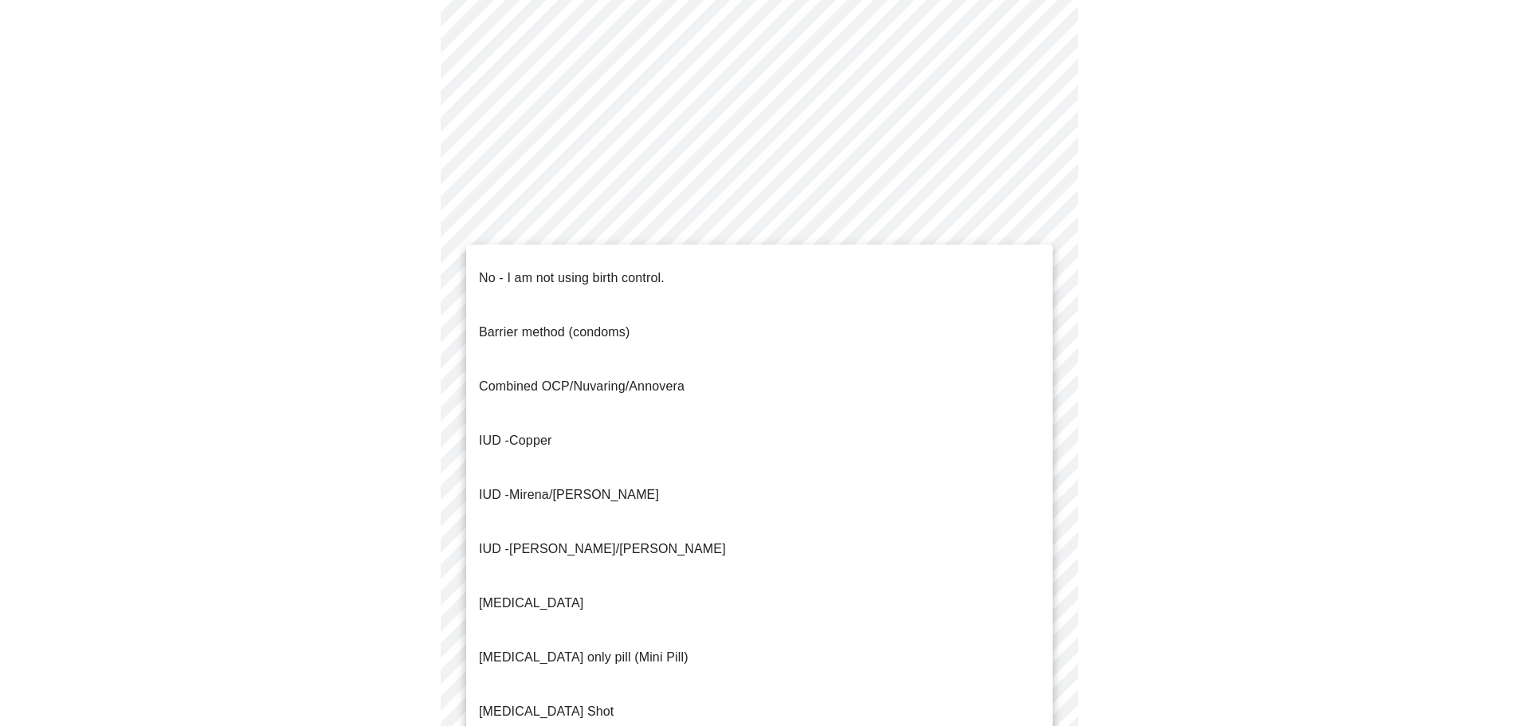
click at [542, 277] on span "No - I am not using birth control." at bounding box center [572, 278] width 186 height 45
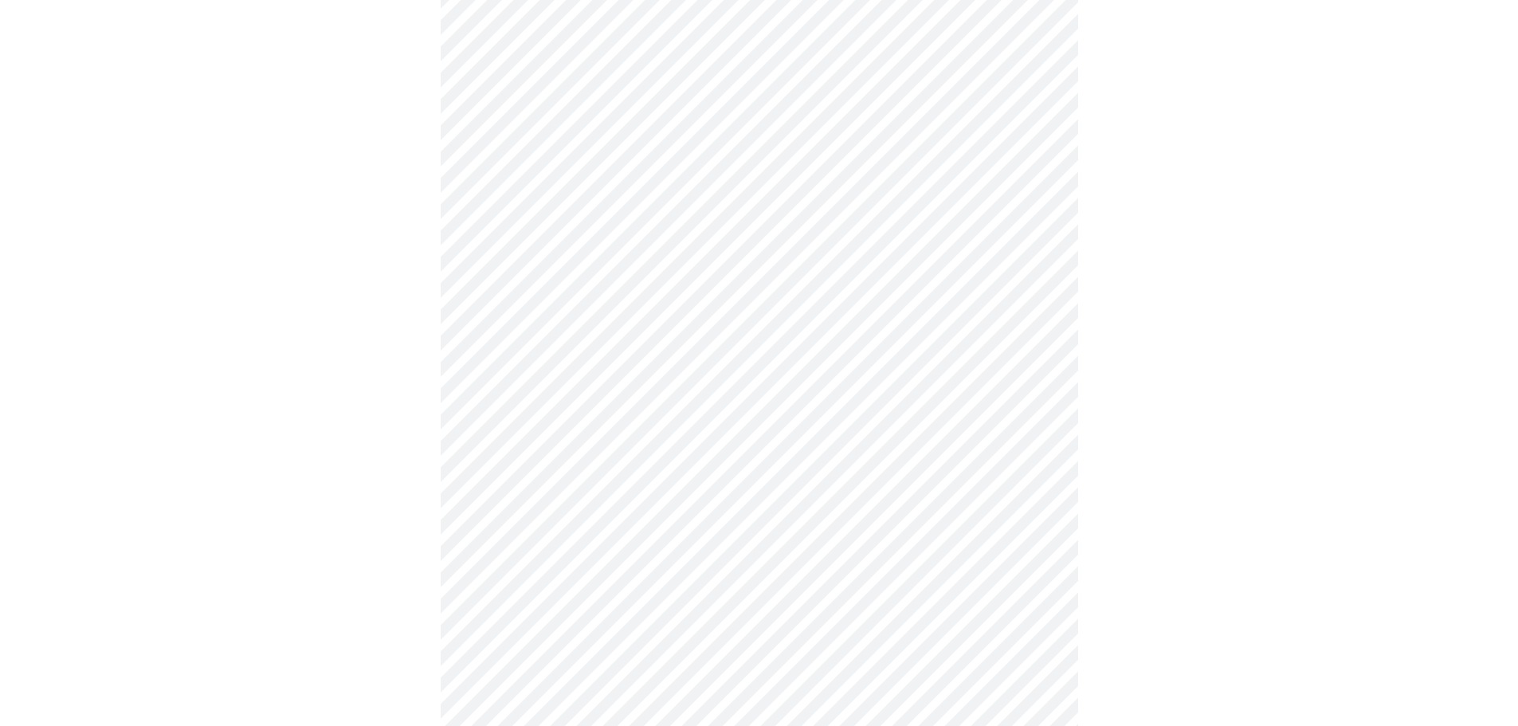
scroll to position [717, 0]
click at [620, 483] on body "MyMenopauseRx Appointments Messaging Labs Uploads Medications Community Refer a…" at bounding box center [759, 66] width 1506 height 1554
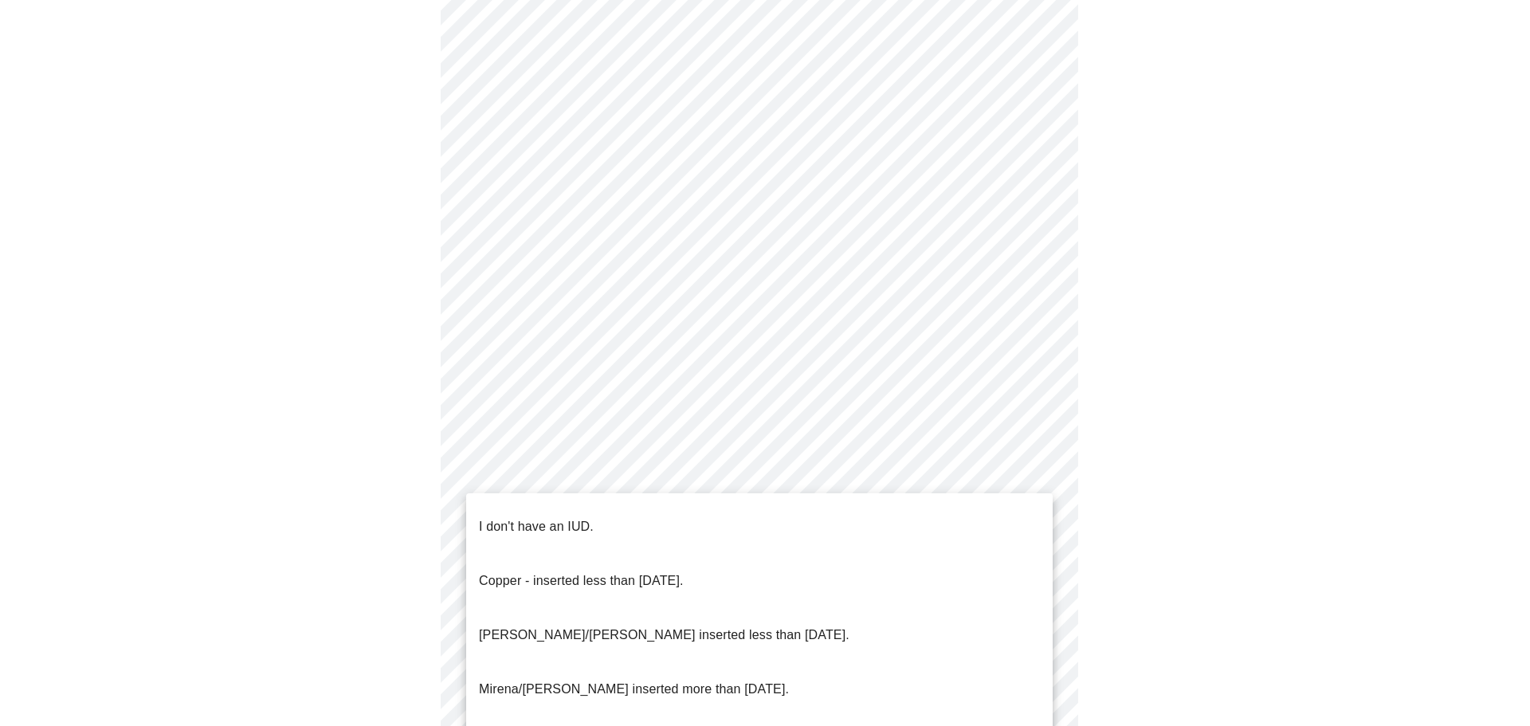
click at [584, 517] on p "I don't have an IUD." at bounding box center [536, 526] width 115 height 19
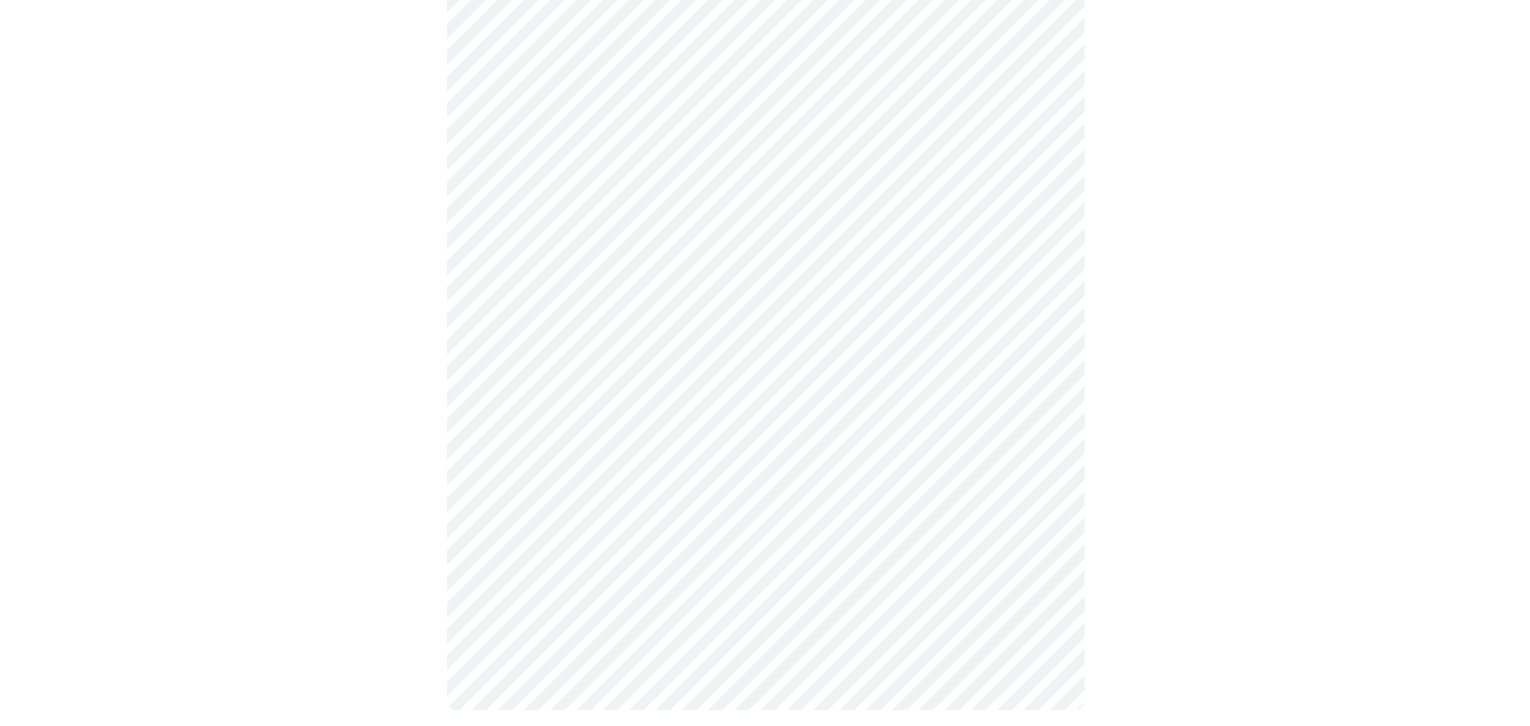
scroll to position [819, 0]
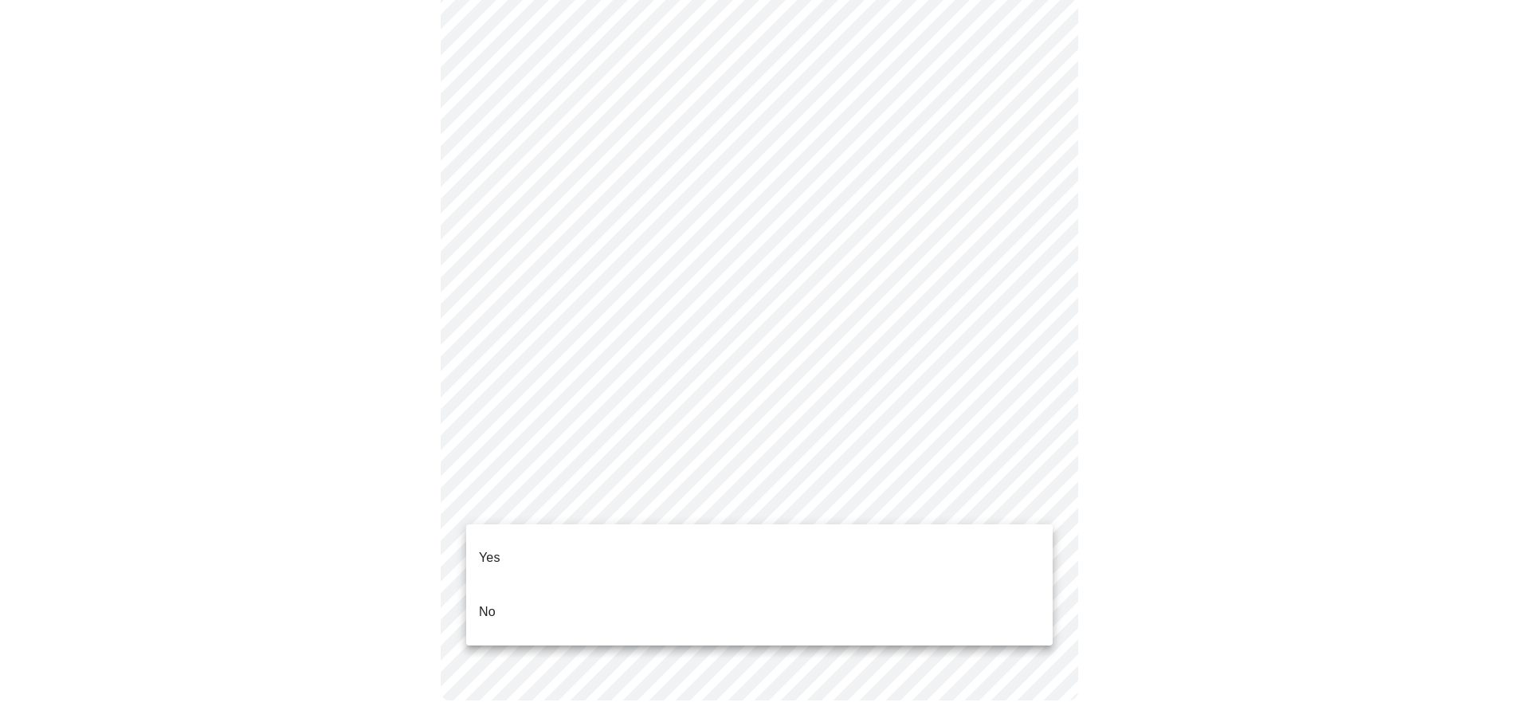
click at [583, 591] on li "No" at bounding box center [759, 612] width 587 height 54
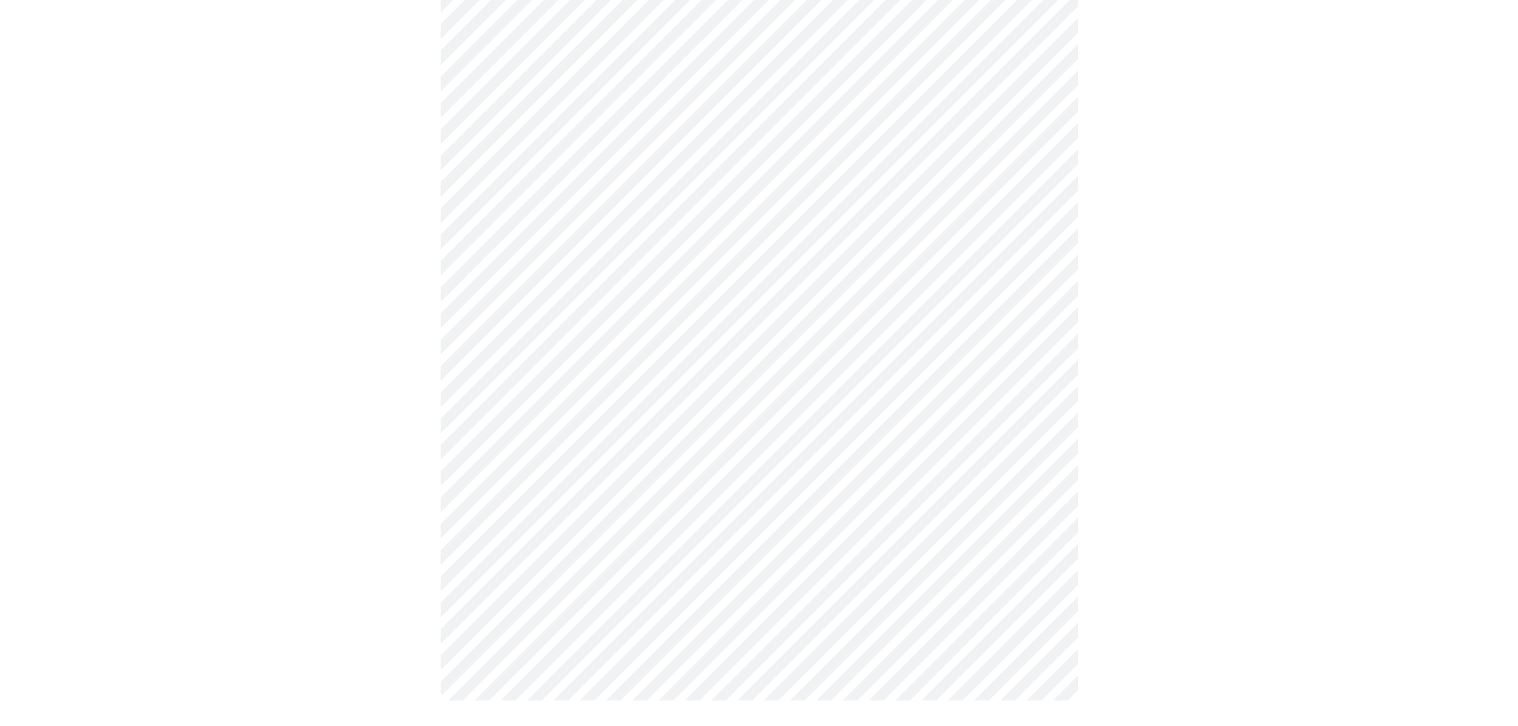
scroll to position [0, 0]
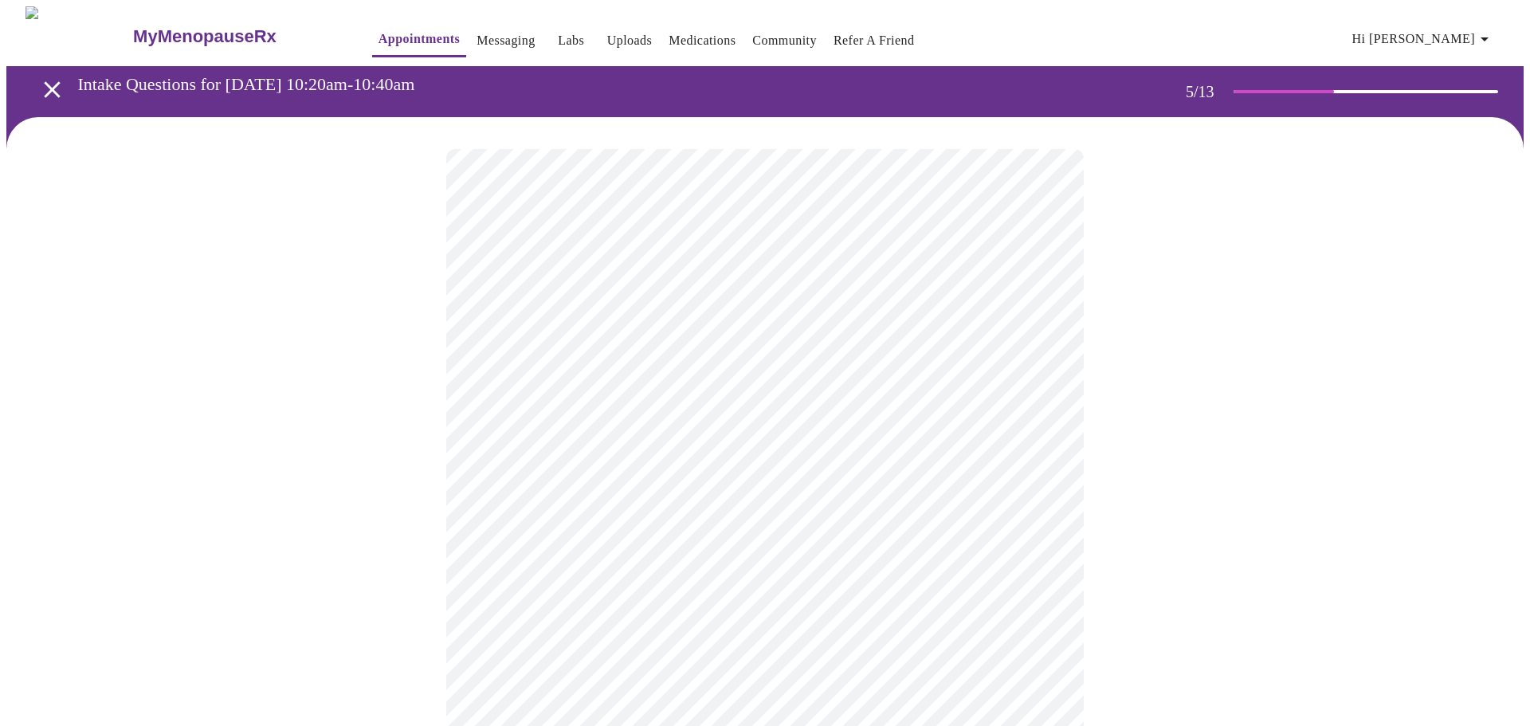
click at [637, 564] on body "MyMenopauseRx Appointments Messaging Labs Uploads Medications Community Refer a…" at bounding box center [765, 595] width 1518 height 1178
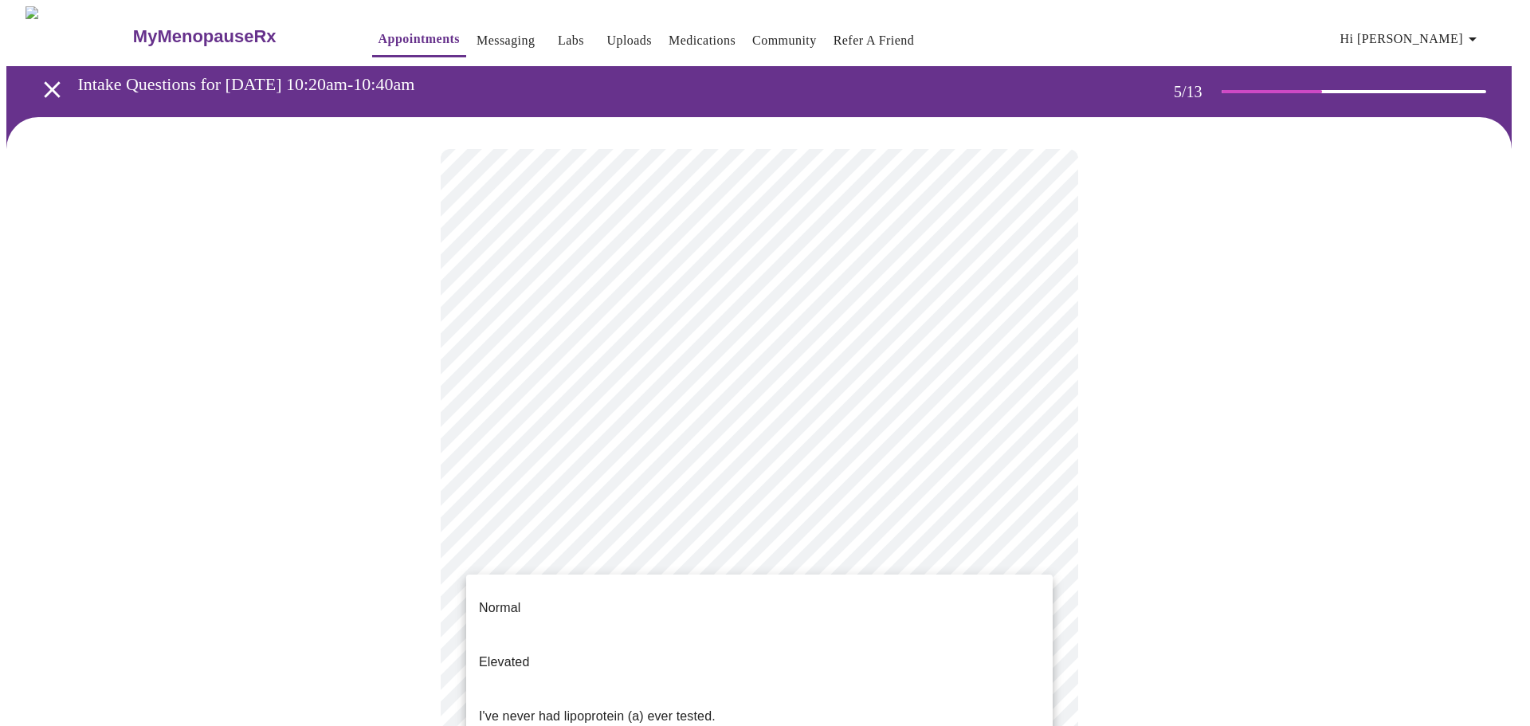
click at [646, 707] on p "I've never had lipoprotein (a) ever tested." at bounding box center [597, 716] width 237 height 19
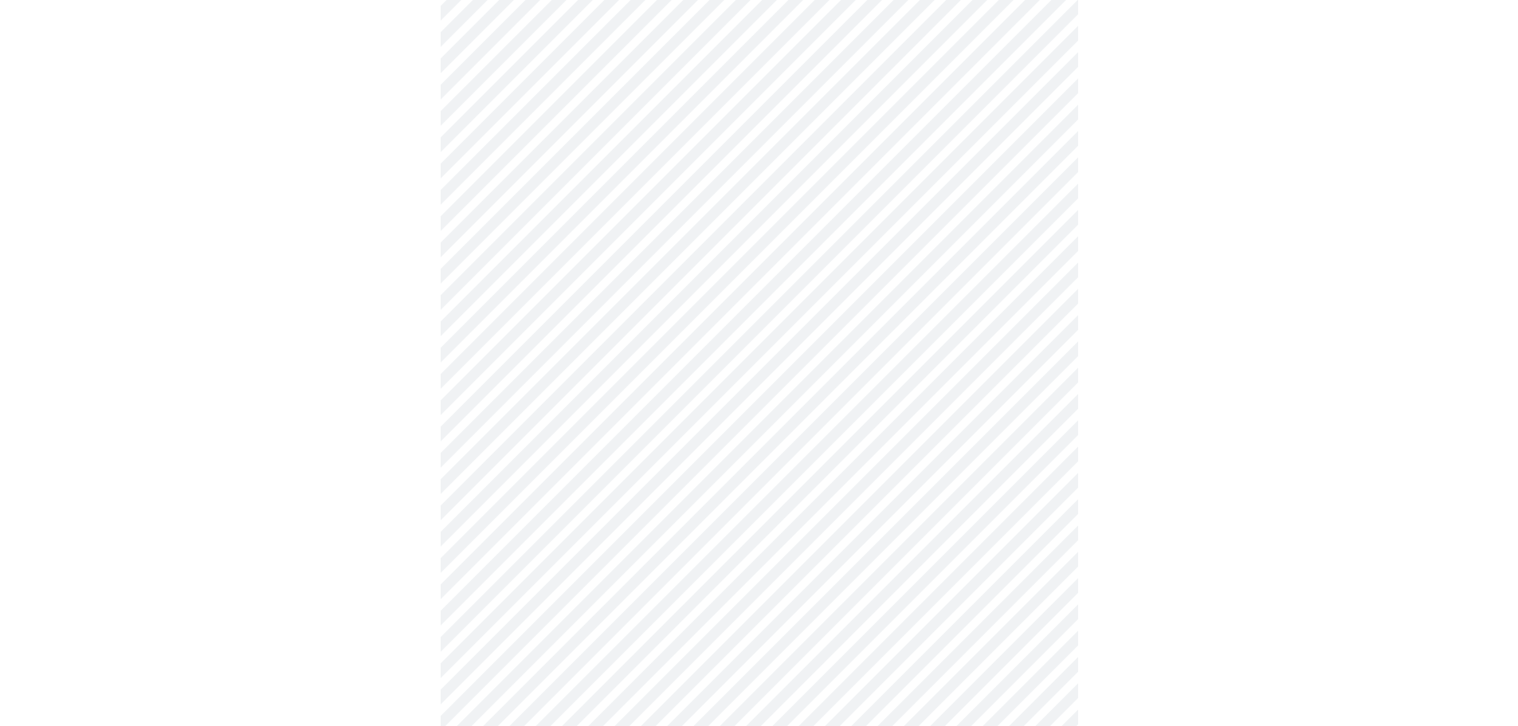
scroll to position [3985, 0]
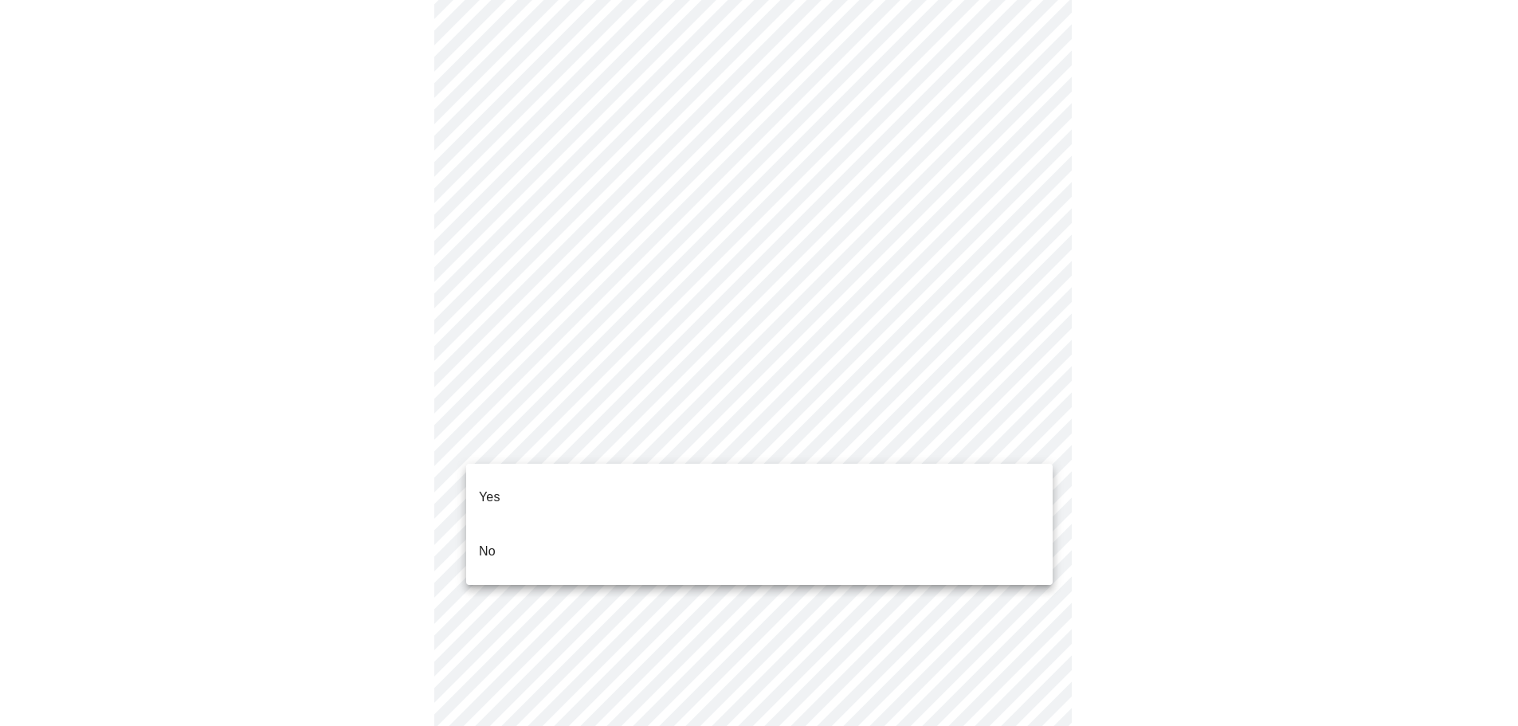
click at [608, 532] on li "No" at bounding box center [759, 551] width 587 height 54
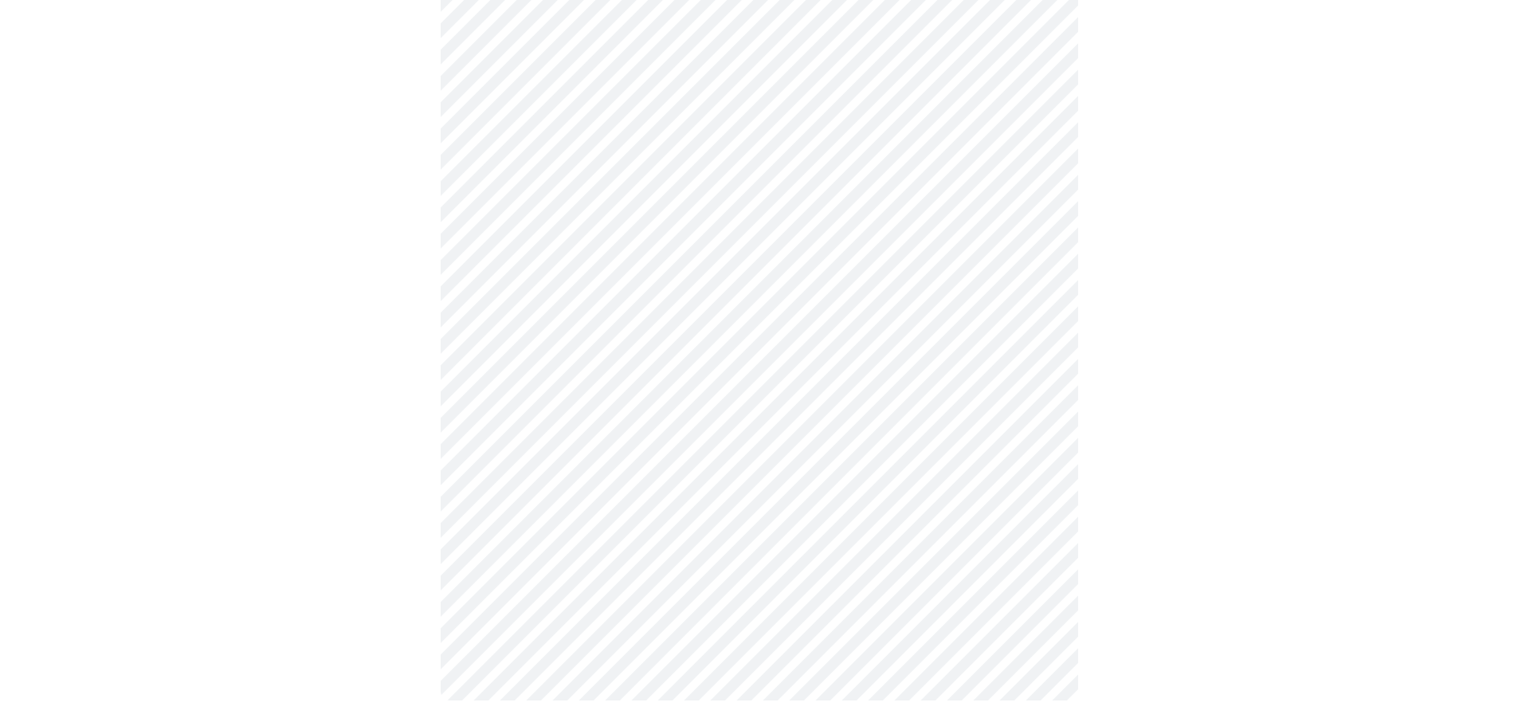
scroll to position [595, 0]
